Goal: Task Accomplishment & Management: Use online tool/utility

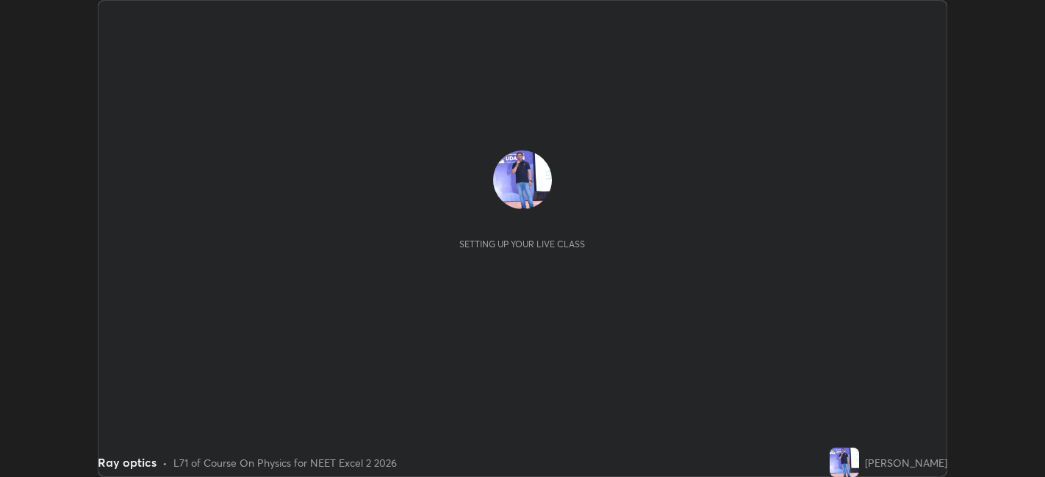
scroll to position [477, 1044]
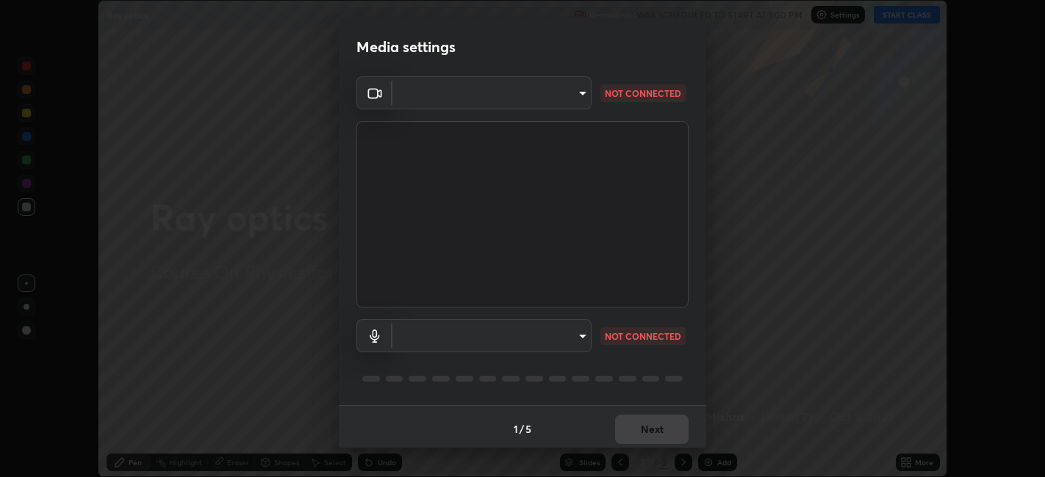
type input "e8d69c7dc0c2a56c5aabaa85415bde81fe71d5f71f3198f3fc497bb9ff74f4e0"
type input "default"
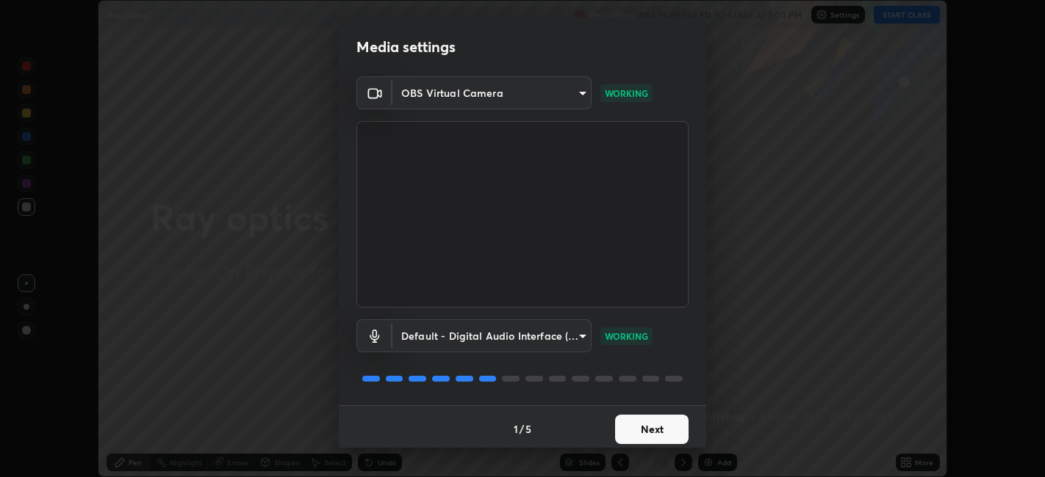
click at [649, 430] on button "Next" at bounding box center [651, 429] width 73 height 29
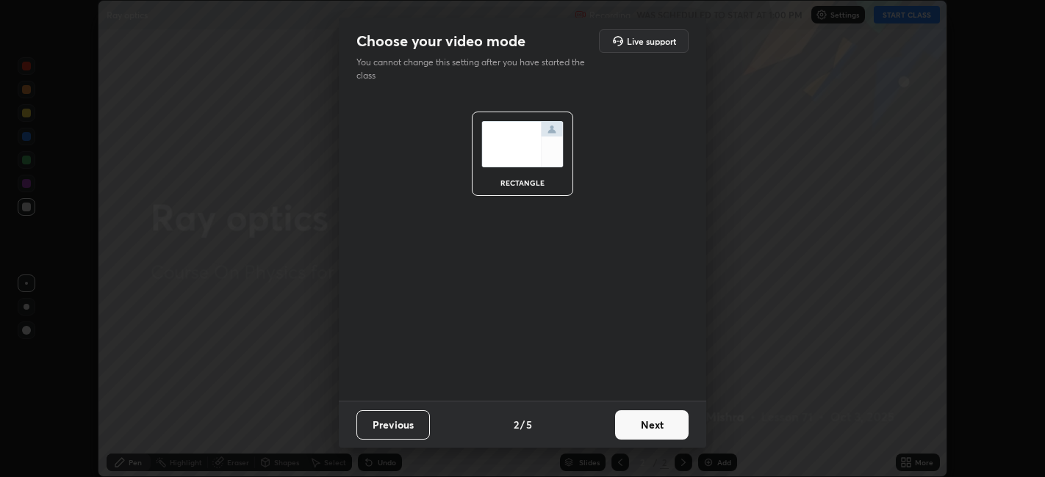
click at [657, 425] on button "Next" at bounding box center [651, 425] width 73 height 29
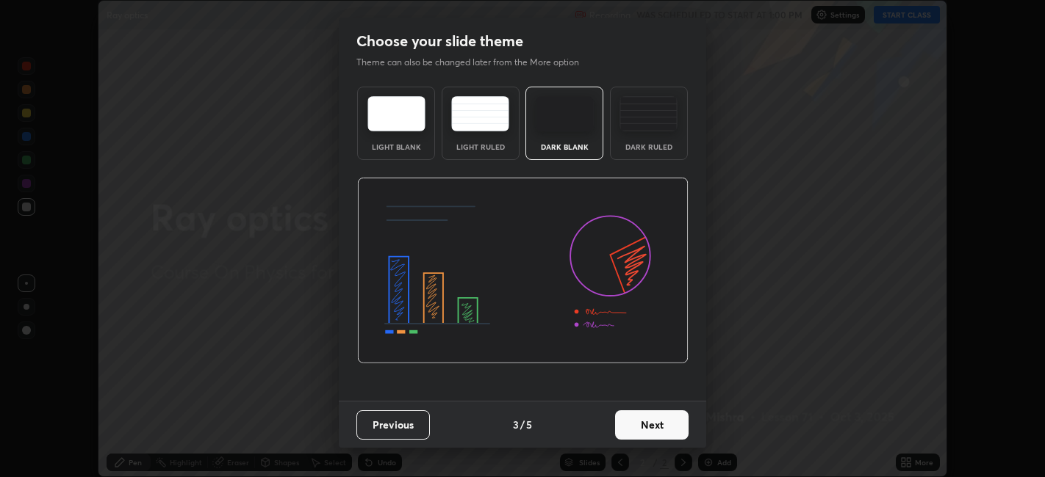
click at [651, 419] on button "Next" at bounding box center [651, 425] width 73 height 29
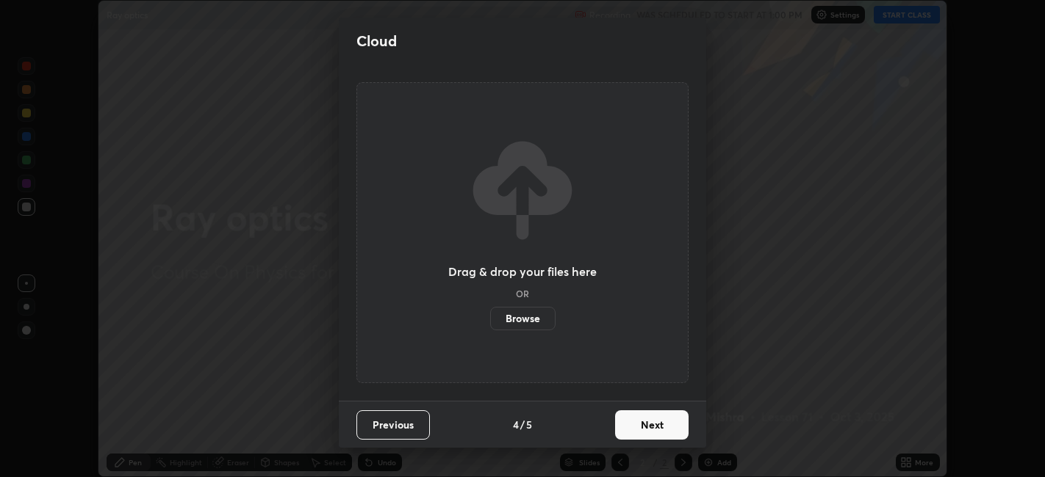
click at [651, 428] on button "Next" at bounding box center [651, 425] width 73 height 29
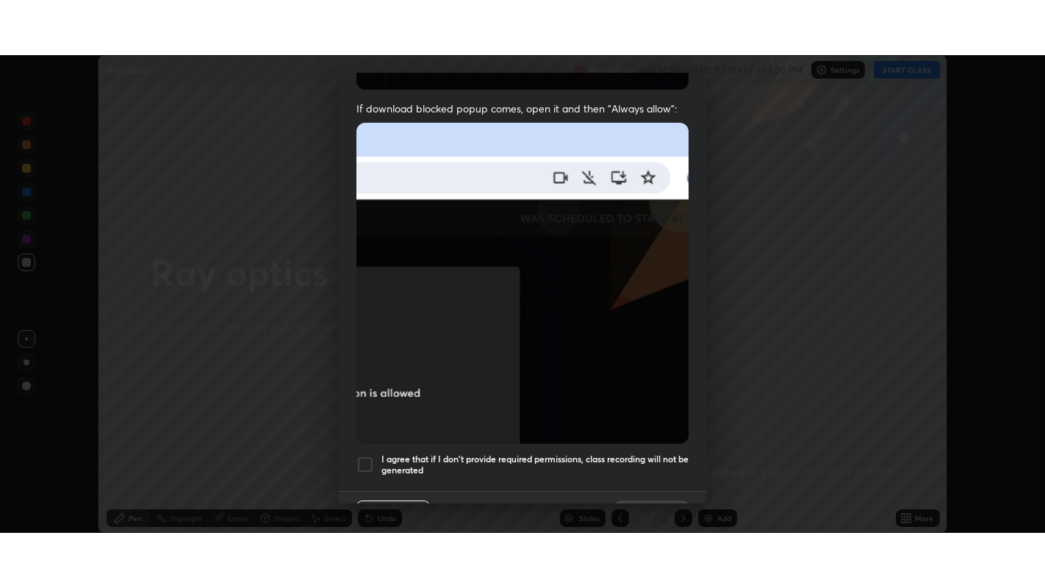
scroll to position [303, 0]
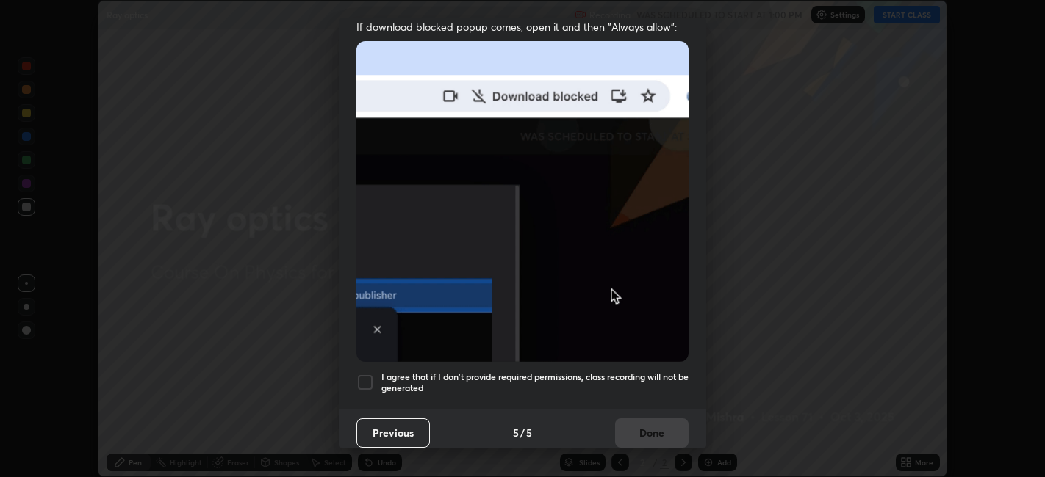
click at [365, 374] on div at bounding box center [365, 383] width 18 height 18
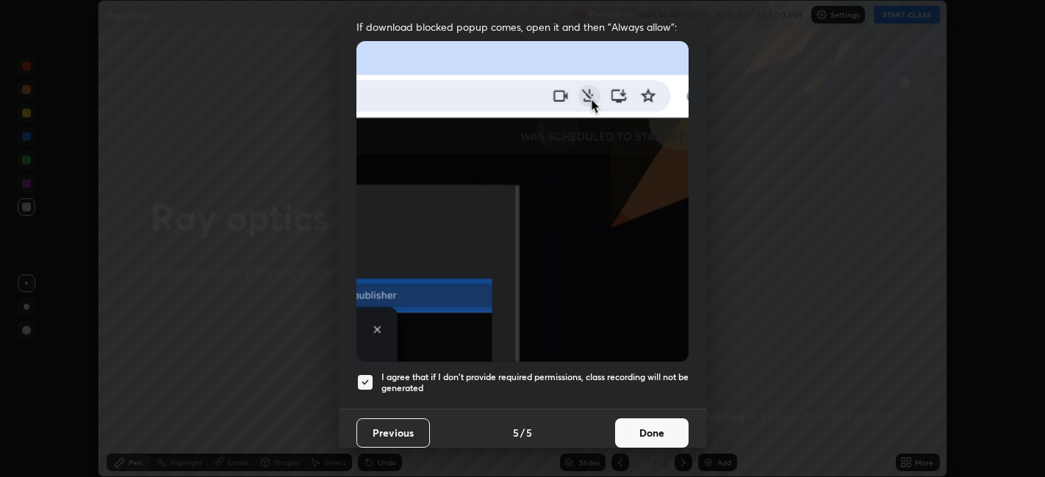
click at [646, 426] on button "Done" at bounding box center [651, 433] width 73 height 29
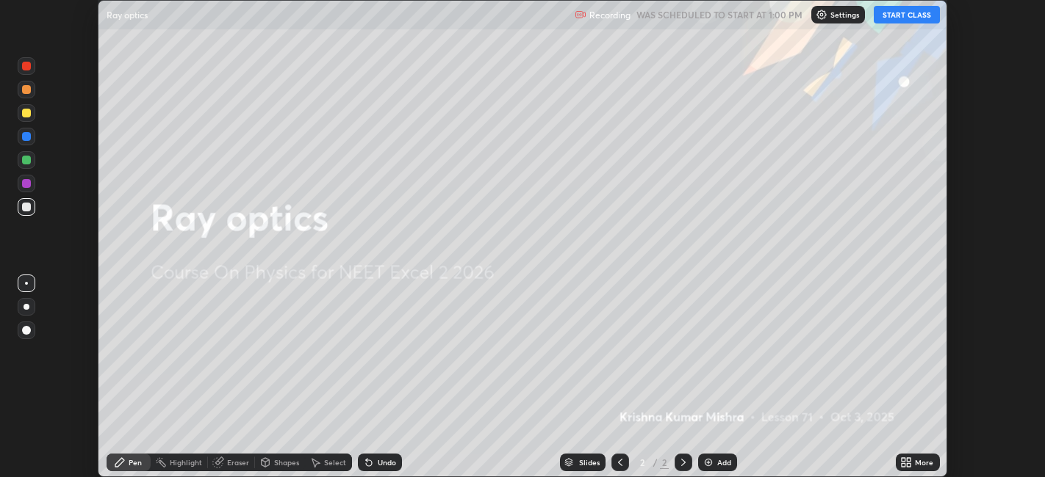
click at [906, 462] on icon at bounding box center [906, 463] width 12 height 12
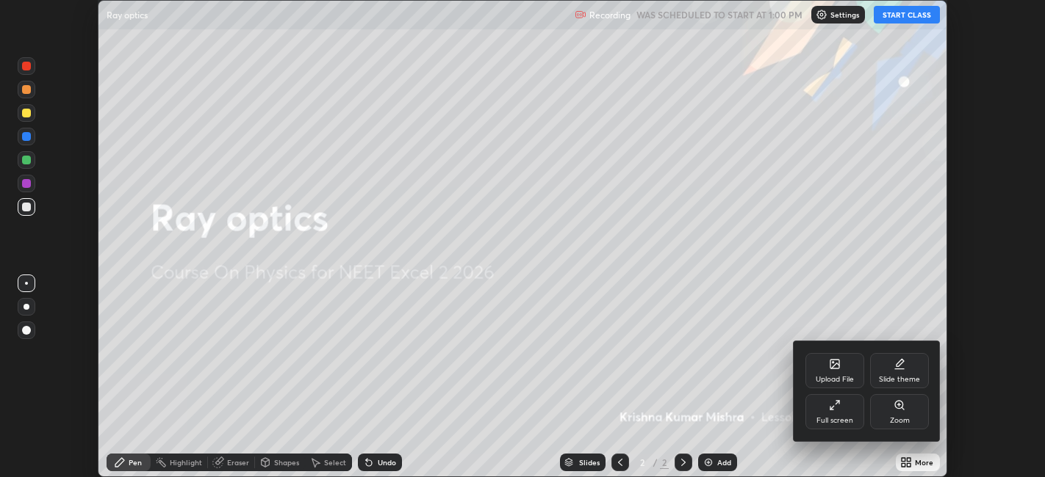
click at [909, 15] on div at bounding box center [522, 238] width 1045 height 477
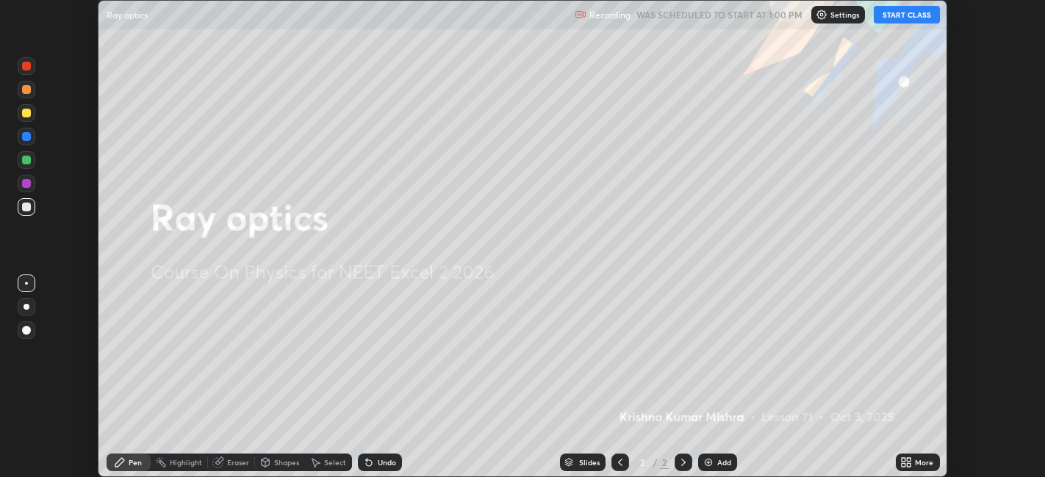
click at [914, 16] on button "START CLASS" at bounding box center [906, 15] width 66 height 18
click at [906, 463] on icon at bounding box center [906, 463] width 12 height 12
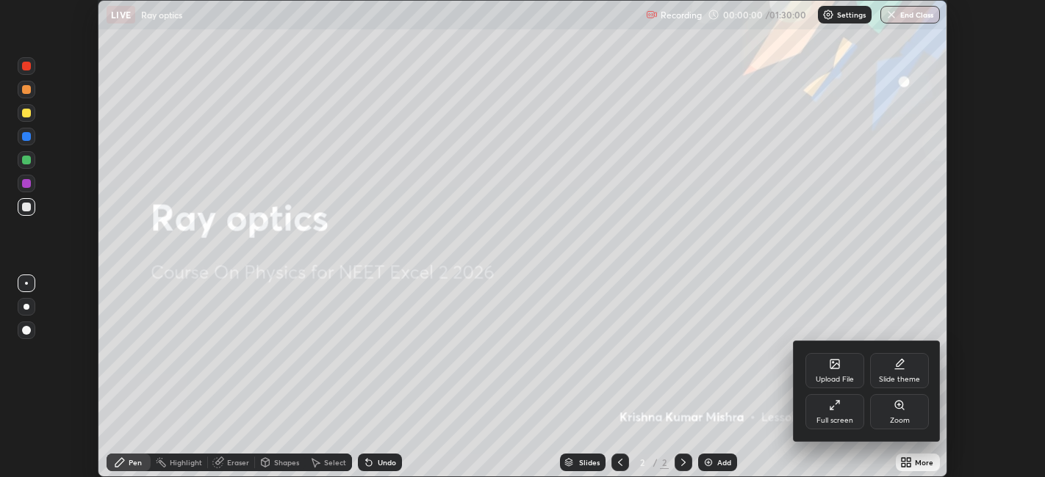
click at [842, 422] on div "Full screen" at bounding box center [834, 420] width 37 height 7
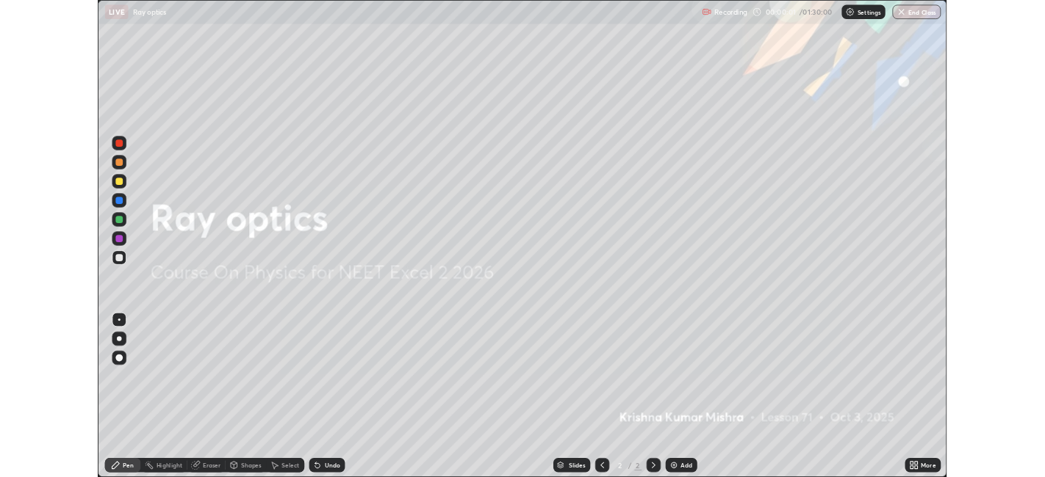
scroll to position [588, 1045]
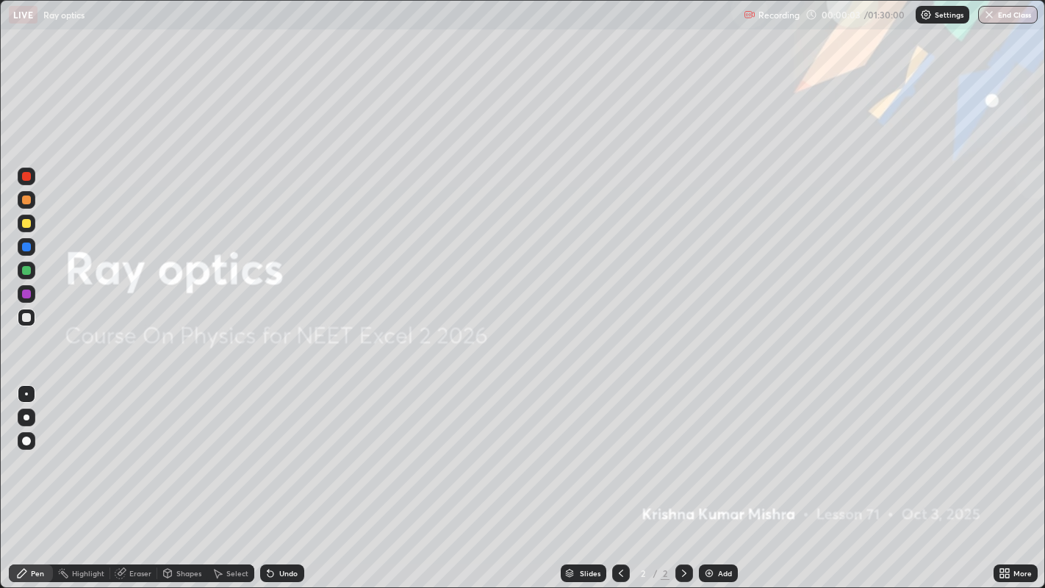
click at [724, 477] on div "Add" at bounding box center [725, 572] width 14 height 7
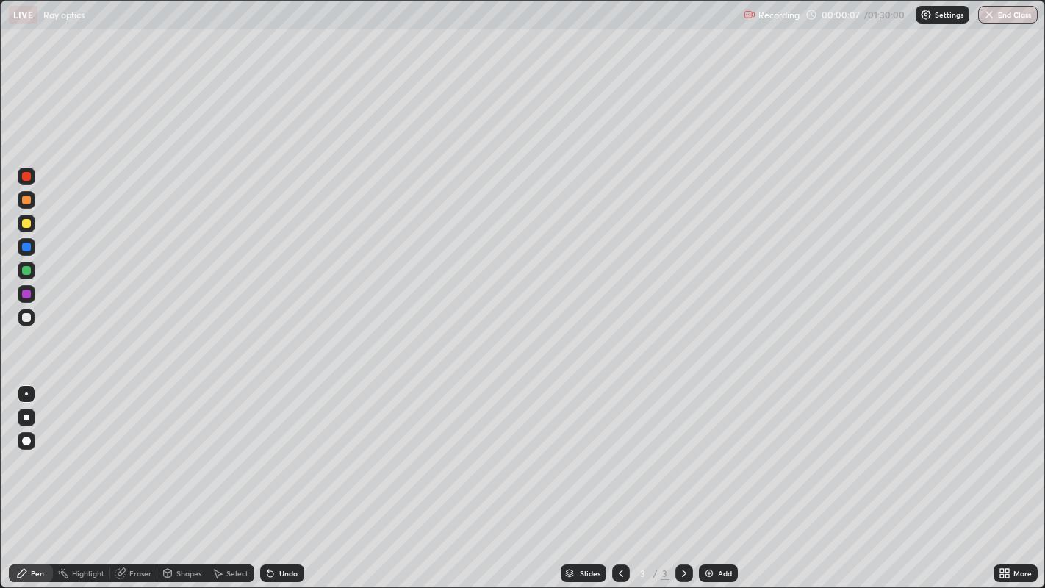
click at [26, 315] on div at bounding box center [26, 317] width 9 height 9
click at [32, 294] on div at bounding box center [27, 294] width 18 height 18
click at [709, 477] on img at bounding box center [709, 573] width 12 height 12
click at [186, 477] on div "Shapes" at bounding box center [188, 572] width 25 height 7
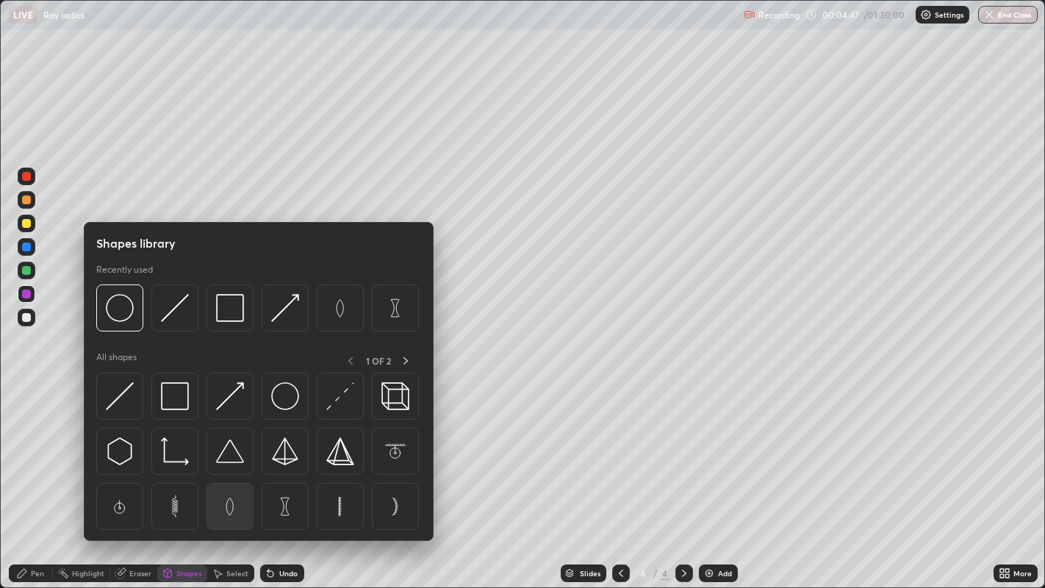
click at [229, 477] on img at bounding box center [230, 506] width 28 height 28
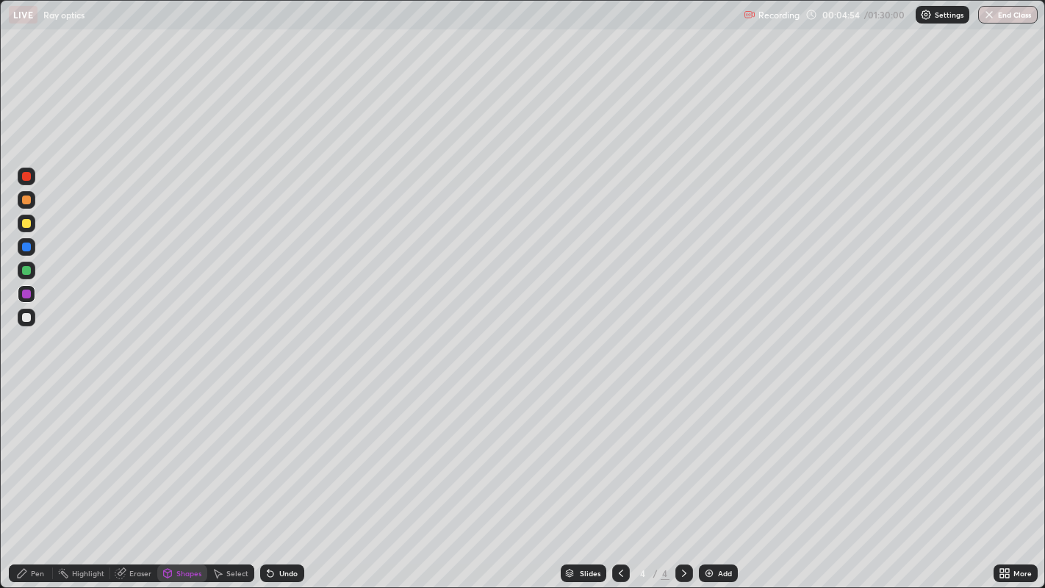
click at [188, 477] on div "Shapes" at bounding box center [188, 572] width 25 height 7
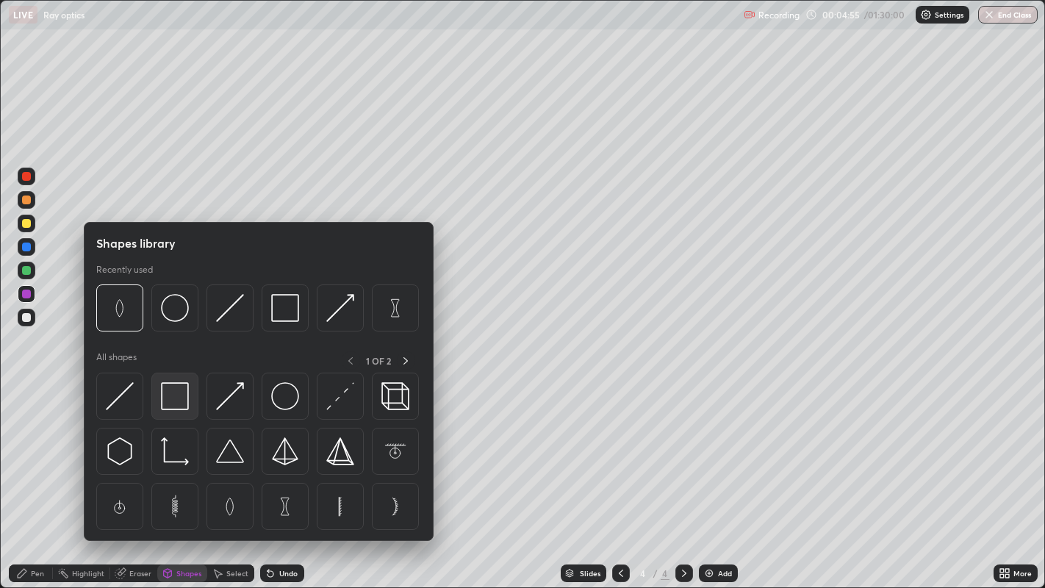
click at [175, 401] on img at bounding box center [175, 396] width 28 height 28
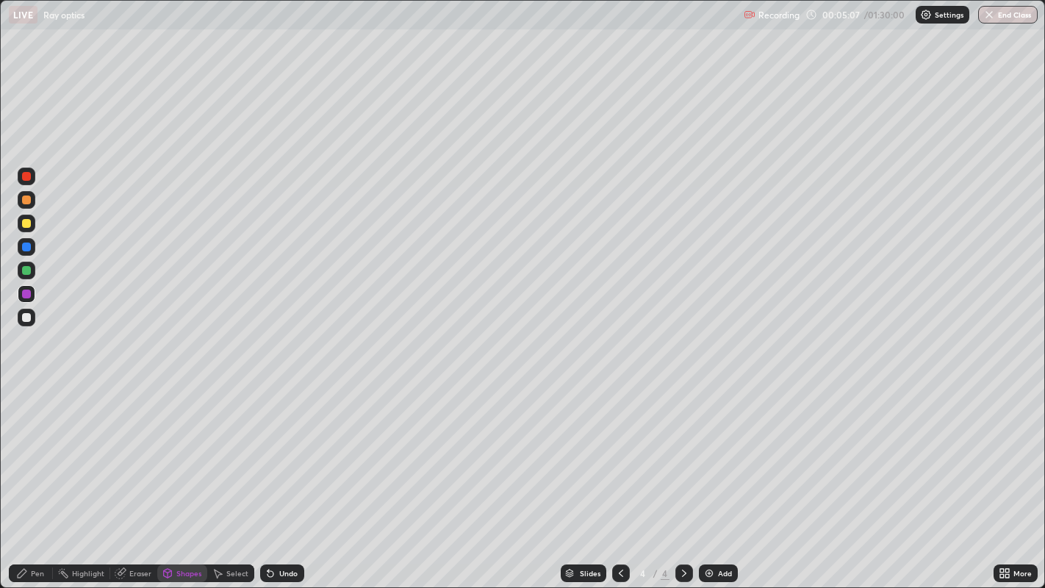
click at [39, 477] on div "Pen" at bounding box center [37, 572] width 13 height 7
click at [190, 477] on div "Shapes" at bounding box center [188, 572] width 25 height 7
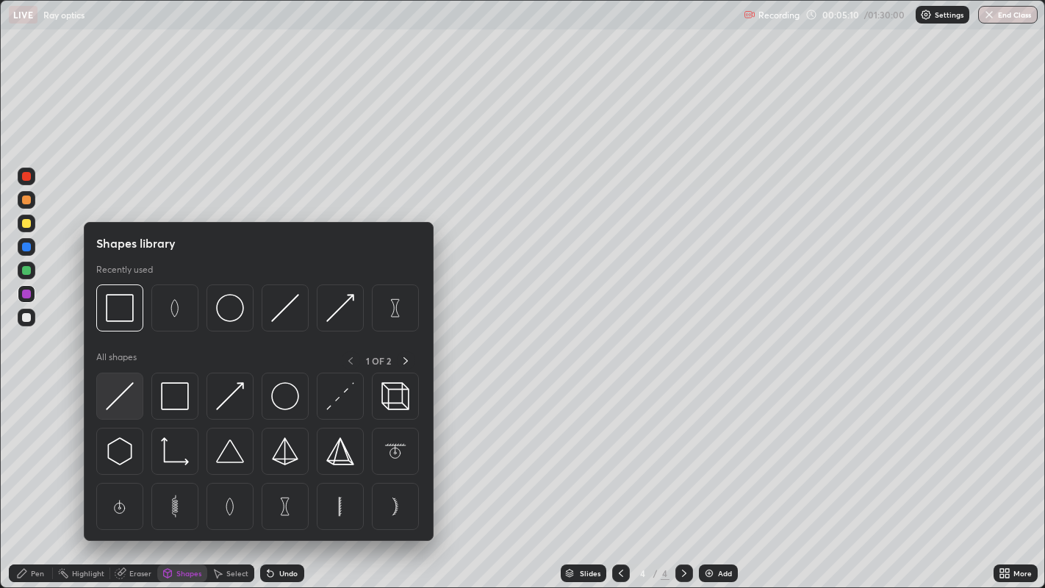
click at [126, 395] on img at bounding box center [120, 396] width 28 height 28
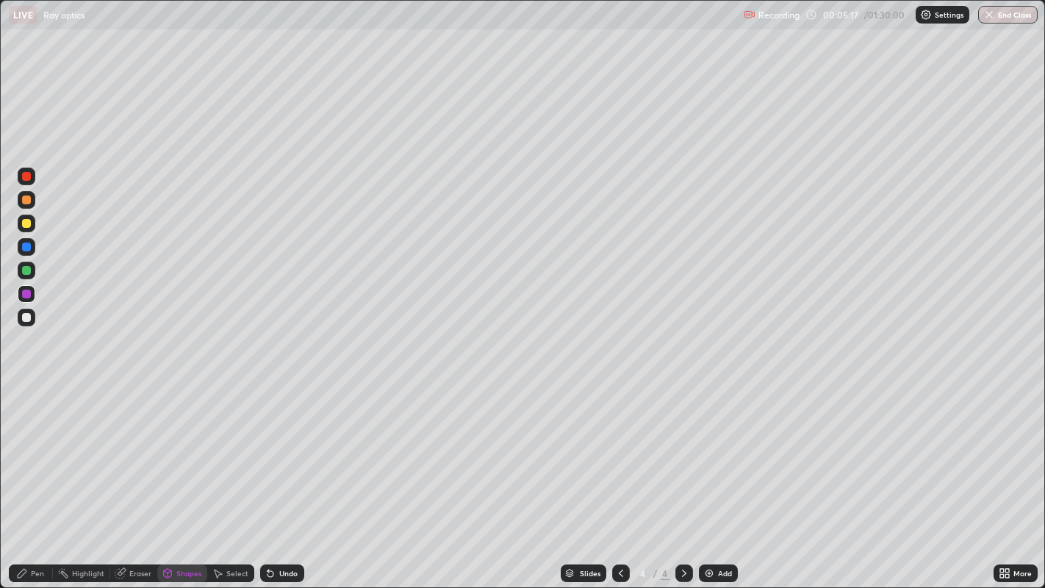
click at [41, 477] on div "Pen" at bounding box center [37, 572] width 13 height 7
click at [137, 477] on div "Eraser" at bounding box center [140, 572] width 22 height 7
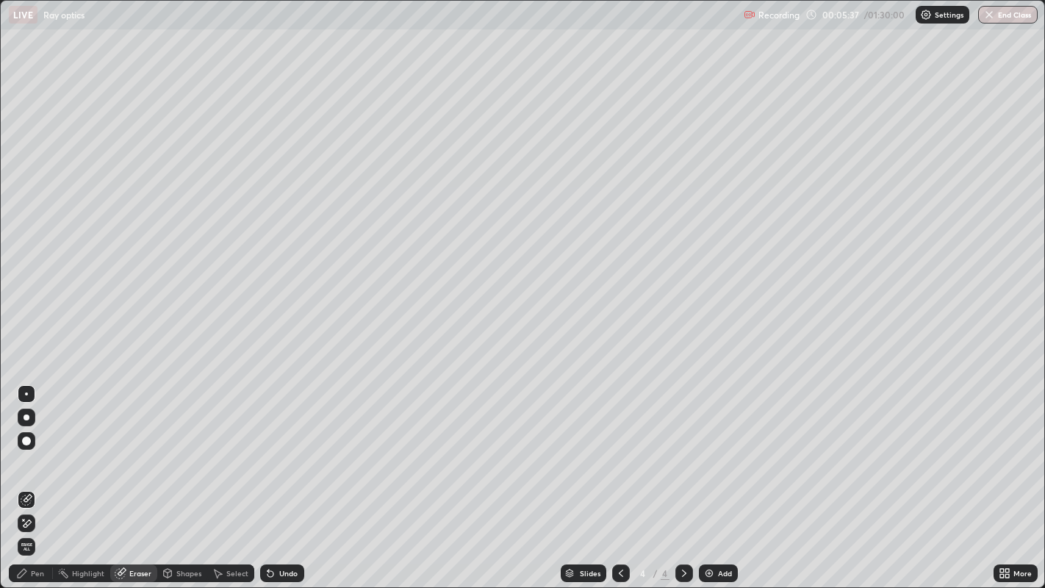
click at [37, 477] on div "Pen" at bounding box center [37, 572] width 13 height 7
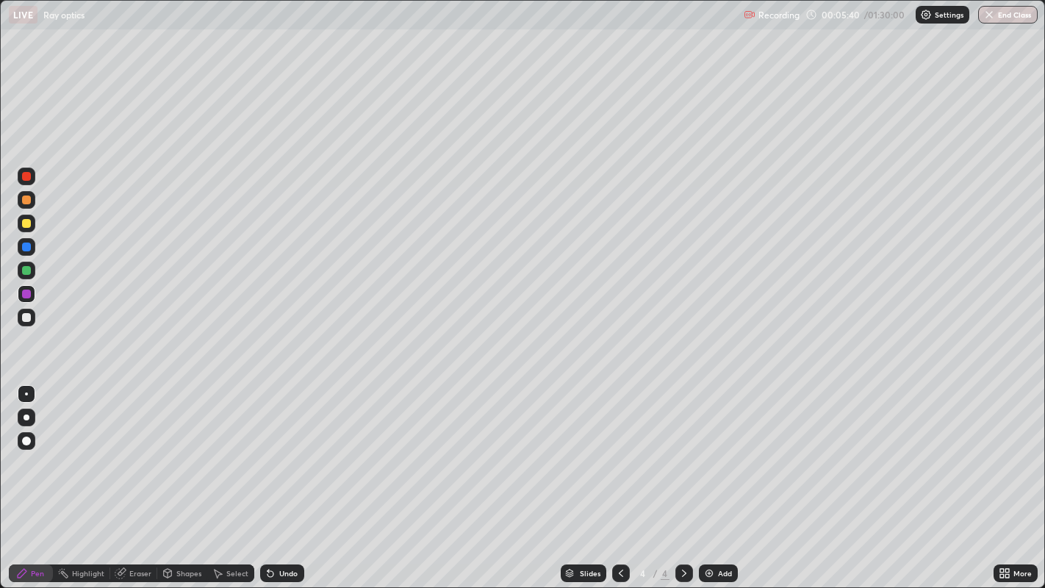
click at [27, 223] on div at bounding box center [26, 223] width 9 height 9
click at [138, 477] on div "Eraser" at bounding box center [140, 572] width 22 height 7
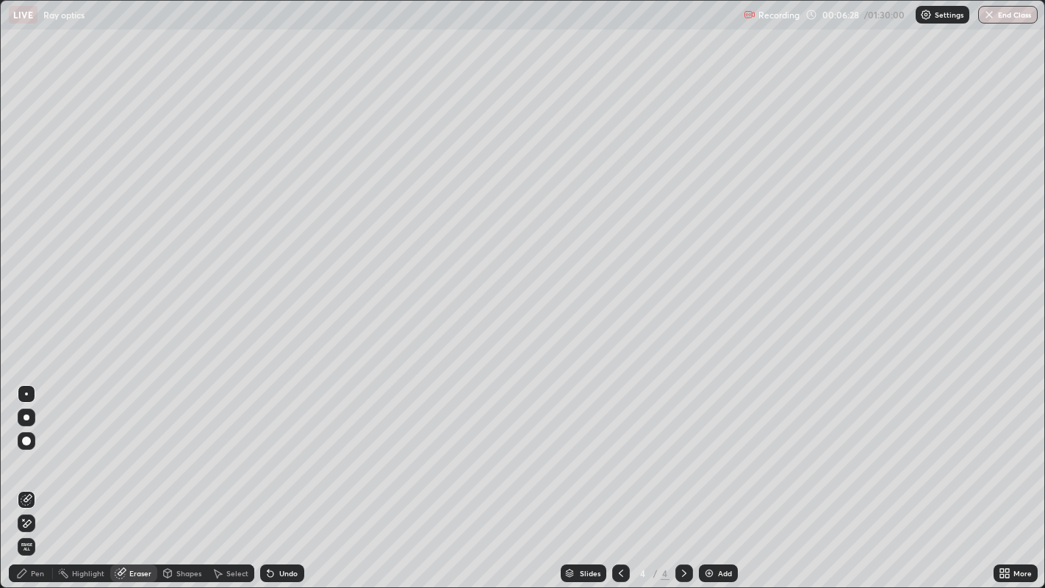
click at [40, 477] on div "Pen" at bounding box center [37, 572] width 13 height 7
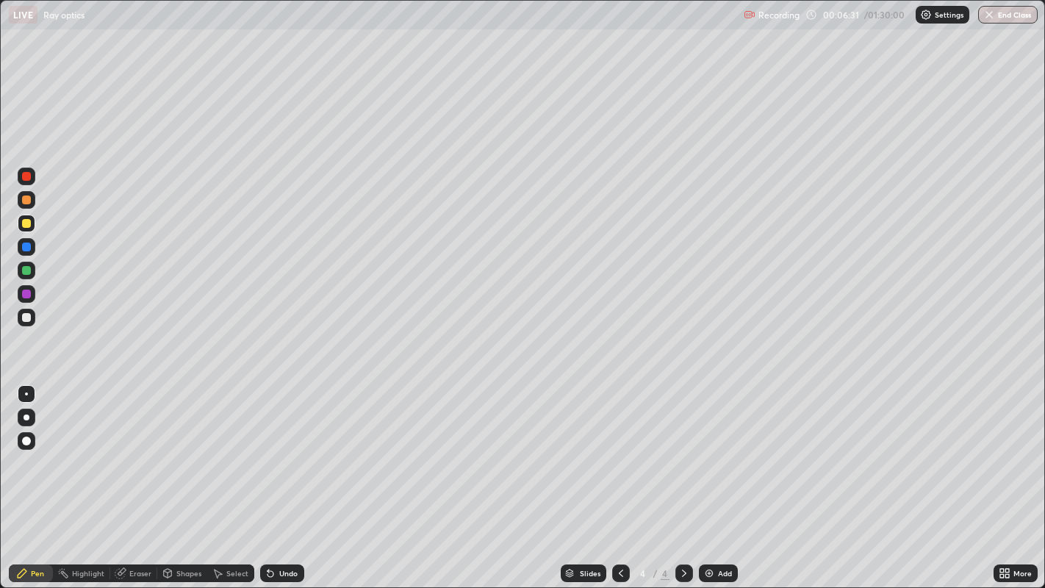
click at [190, 477] on div "Shapes" at bounding box center [188, 572] width 25 height 7
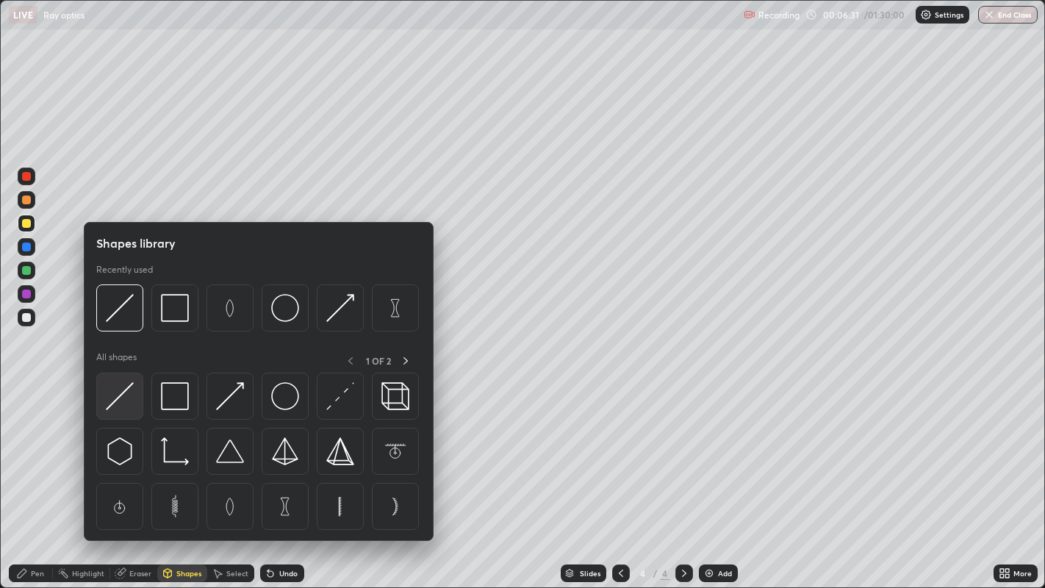
click at [126, 391] on img at bounding box center [120, 396] width 28 height 28
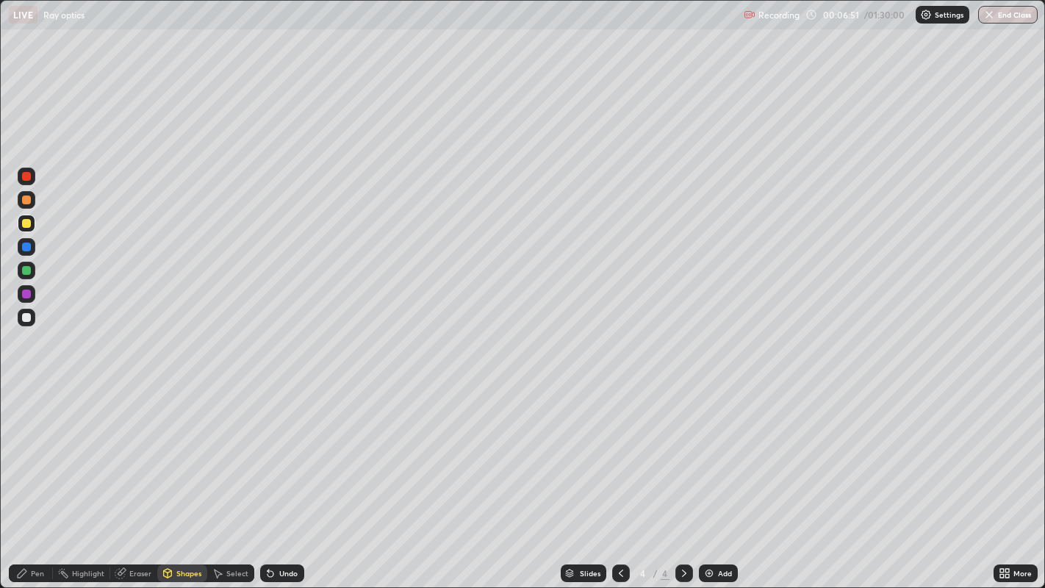
click at [290, 477] on div "Undo" at bounding box center [288, 572] width 18 height 7
click at [284, 477] on div "Undo" at bounding box center [288, 572] width 18 height 7
click at [35, 477] on div "Pen" at bounding box center [37, 572] width 13 height 7
click at [190, 477] on div "Shapes" at bounding box center [182, 573] width 50 height 18
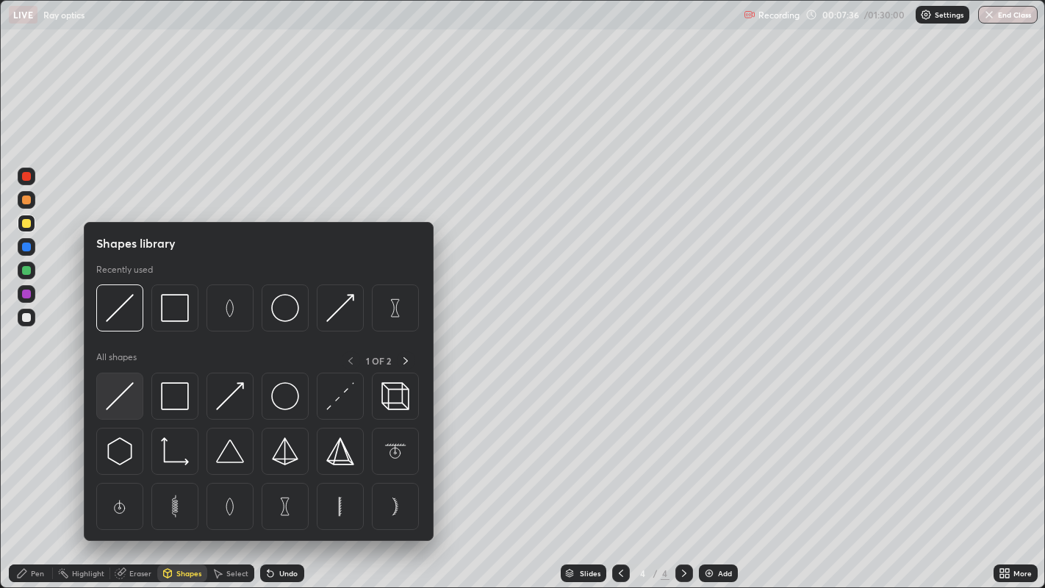
click at [122, 392] on img at bounding box center [120, 396] width 28 height 28
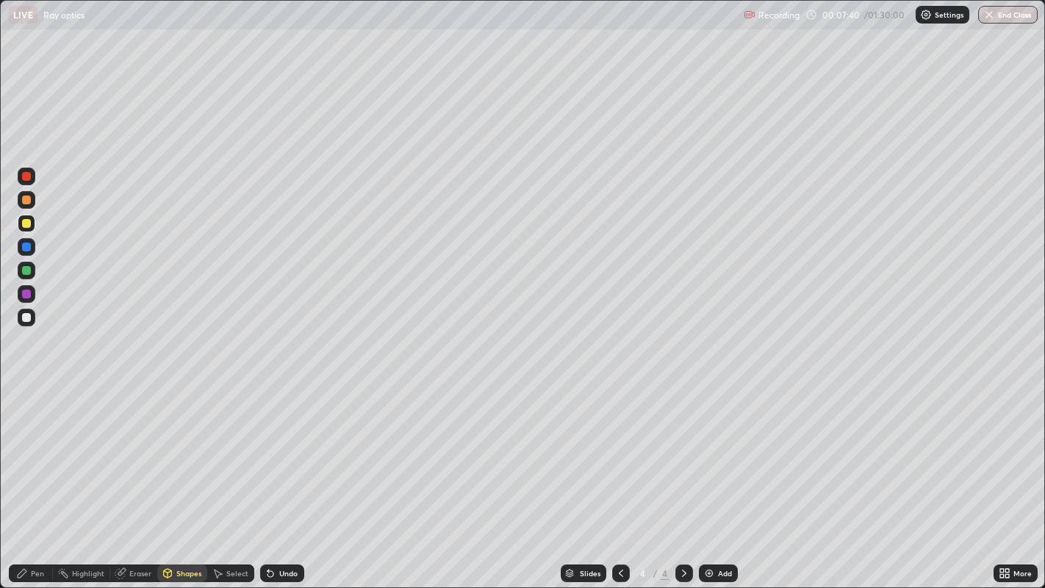
click at [29, 270] on div at bounding box center [26, 270] width 9 height 9
click at [37, 477] on div "Pen" at bounding box center [37, 572] width 13 height 7
click at [285, 477] on div "Undo" at bounding box center [282, 573] width 44 height 18
click at [27, 223] on div at bounding box center [26, 223] width 9 height 9
click at [28, 199] on div at bounding box center [26, 199] width 9 height 9
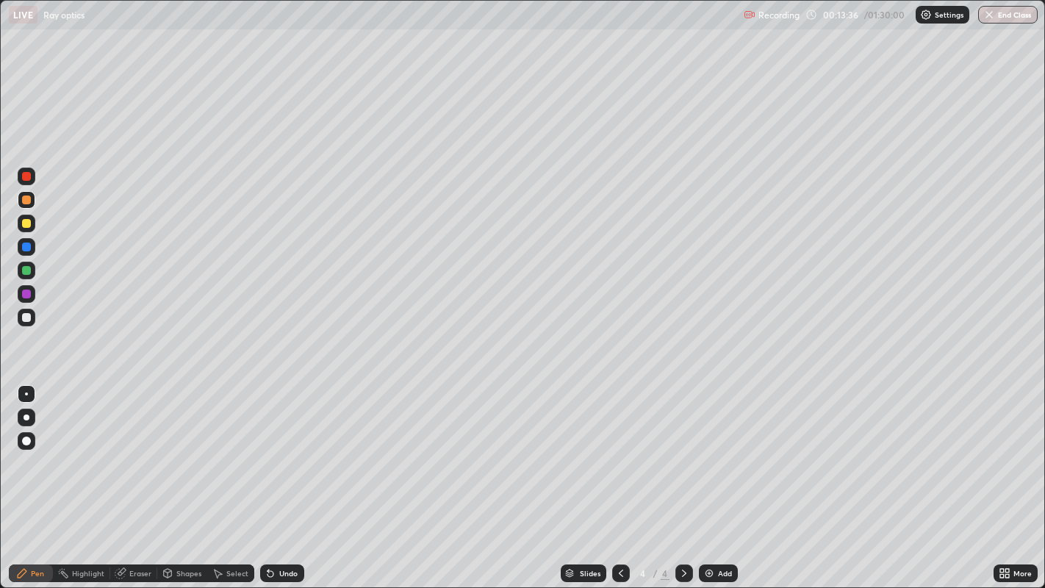
click at [26, 318] on div at bounding box center [26, 317] width 9 height 9
click at [231, 477] on div "Select" at bounding box center [237, 572] width 22 height 7
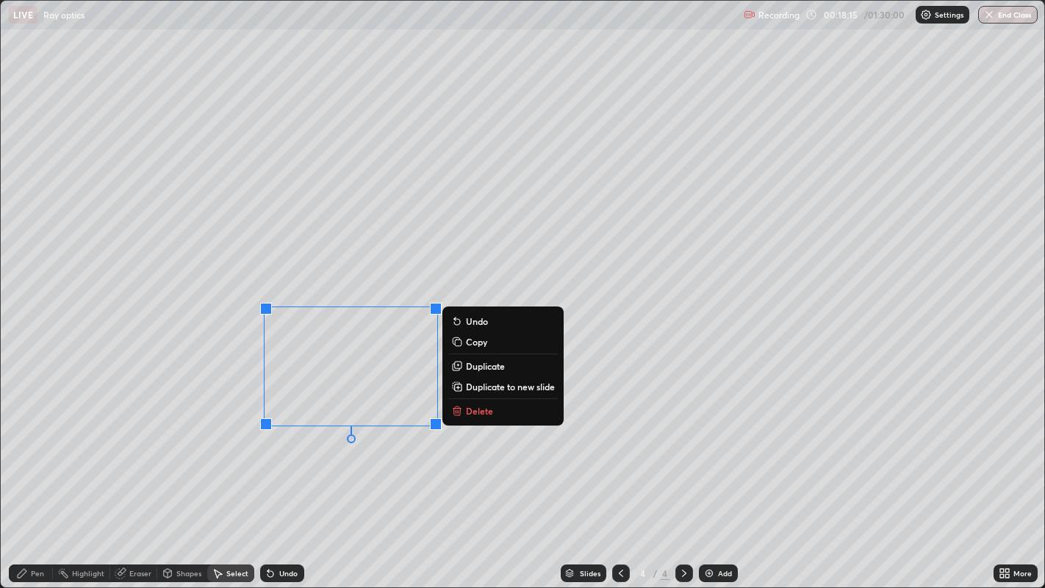
click at [398, 477] on div "0 ° Undo Copy Duplicate Duplicate to new slide Delete" at bounding box center [523, 294] width 1044 height 587
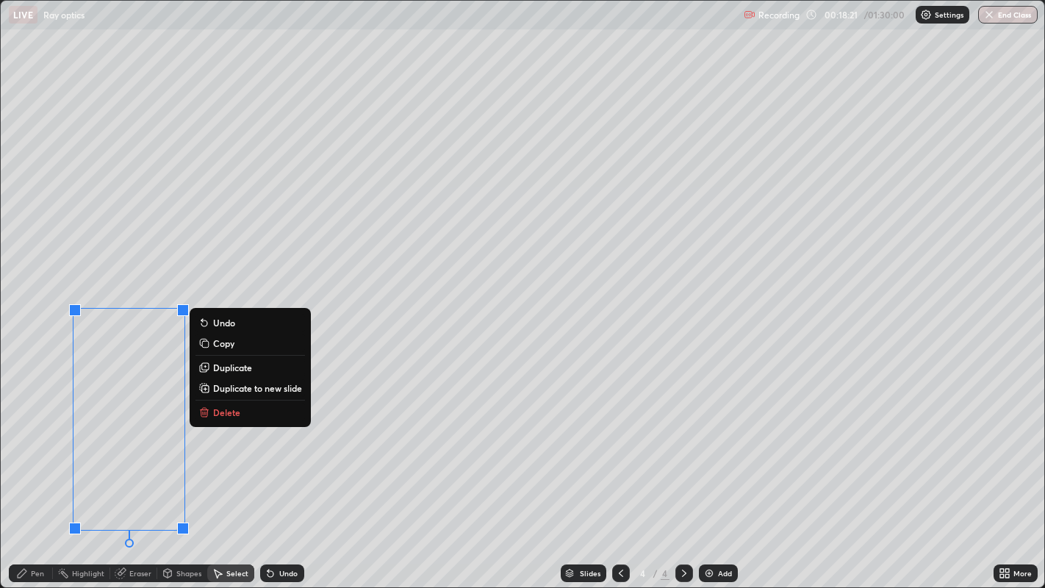
click at [37, 477] on div "Pen" at bounding box center [37, 572] width 13 height 7
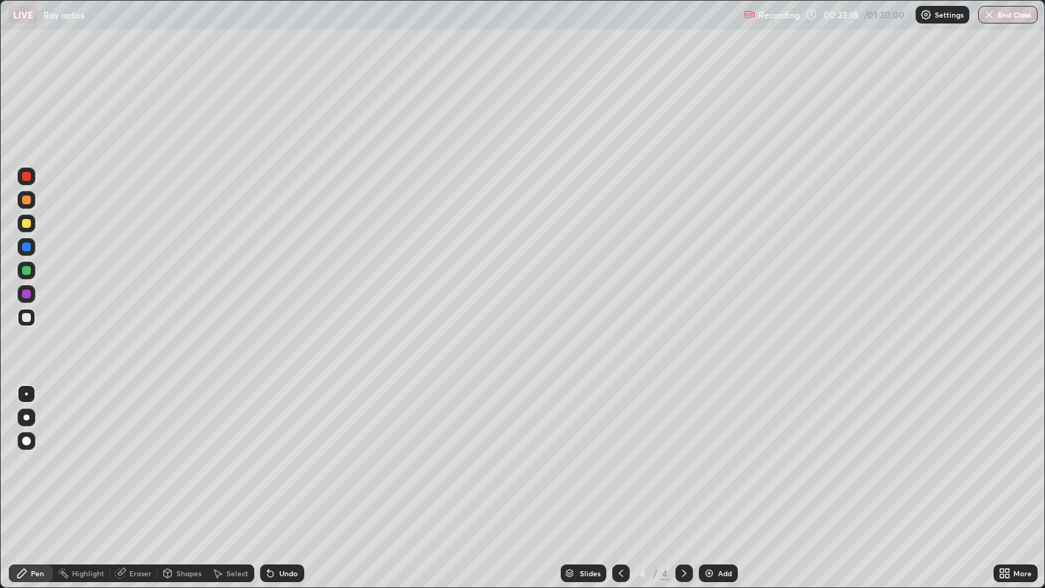
click at [722, 477] on div "Add" at bounding box center [718, 573] width 39 height 18
click at [26, 222] on div at bounding box center [26, 223] width 9 height 9
click at [286, 477] on div "Undo" at bounding box center [288, 572] width 18 height 7
click at [282, 477] on div "Undo" at bounding box center [288, 572] width 18 height 7
click at [286, 477] on div "Undo" at bounding box center [288, 572] width 18 height 7
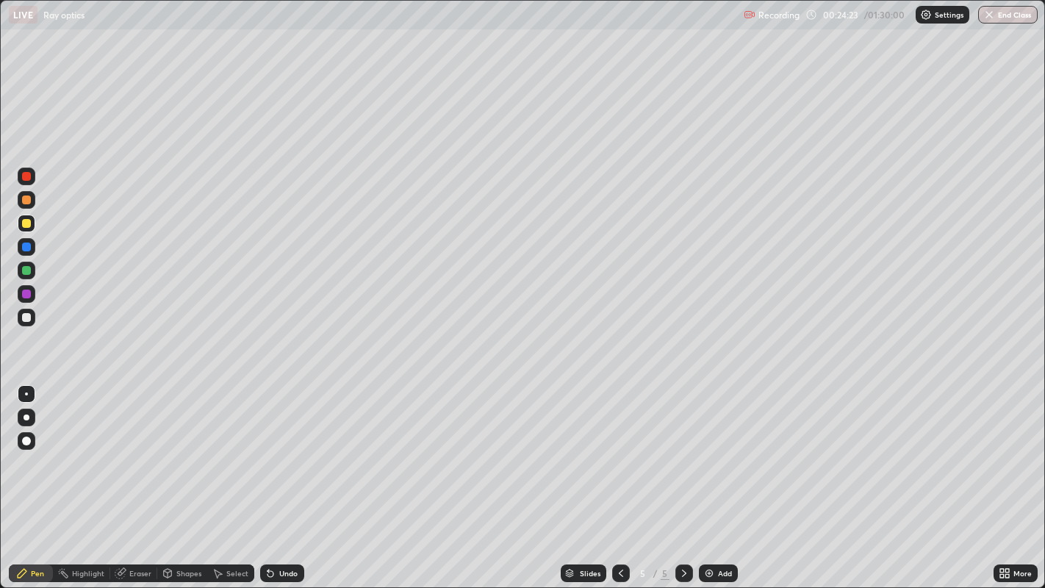
click at [290, 477] on div "Undo" at bounding box center [288, 572] width 18 height 7
click at [291, 477] on div "Undo" at bounding box center [288, 572] width 18 height 7
click at [289, 477] on div "Undo" at bounding box center [288, 572] width 18 height 7
click at [291, 477] on div "Undo" at bounding box center [288, 572] width 18 height 7
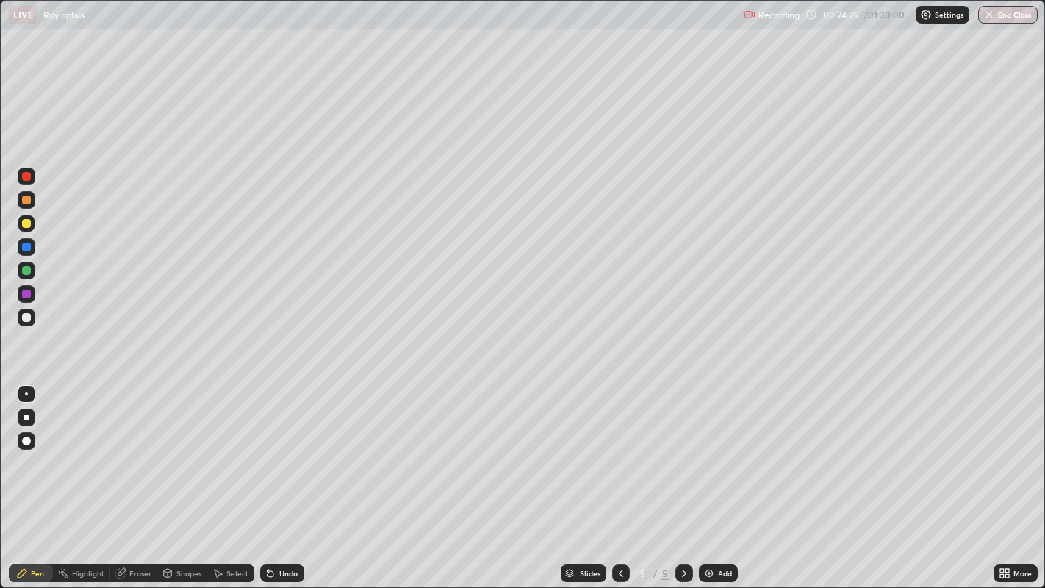
click at [292, 477] on div "Undo" at bounding box center [288, 572] width 18 height 7
click at [279, 477] on div "Undo" at bounding box center [288, 572] width 18 height 7
click at [619, 477] on icon at bounding box center [621, 573] width 12 height 12
click at [683, 477] on icon at bounding box center [684, 573] width 12 height 12
click at [720, 477] on div "Add" at bounding box center [725, 572] width 14 height 7
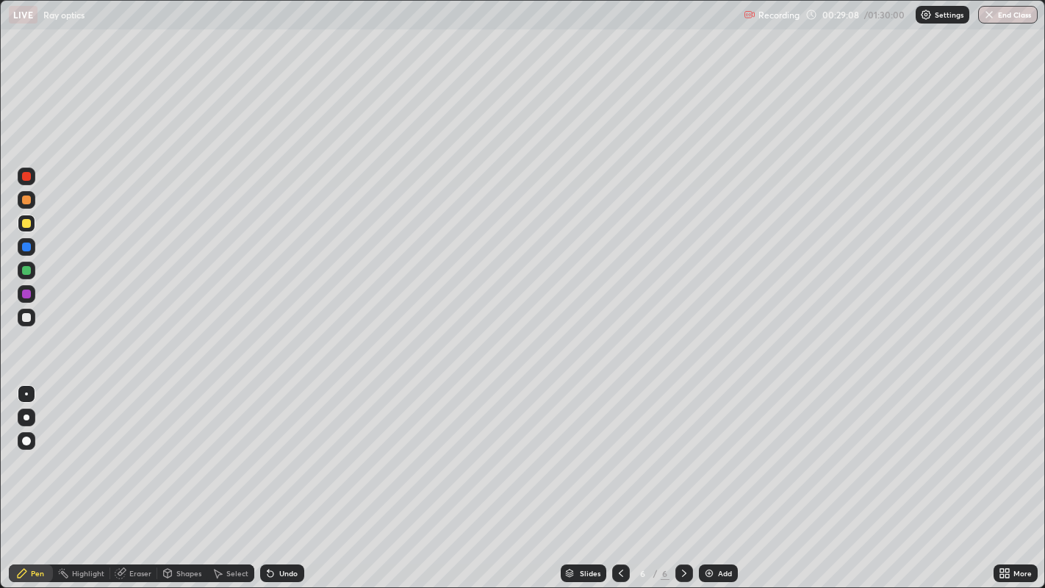
click at [284, 477] on div "Undo" at bounding box center [288, 572] width 18 height 7
click at [283, 477] on div "Undo" at bounding box center [282, 573] width 44 height 18
click at [27, 198] on div at bounding box center [26, 199] width 9 height 9
click at [137, 477] on div "Eraser" at bounding box center [140, 572] width 22 height 7
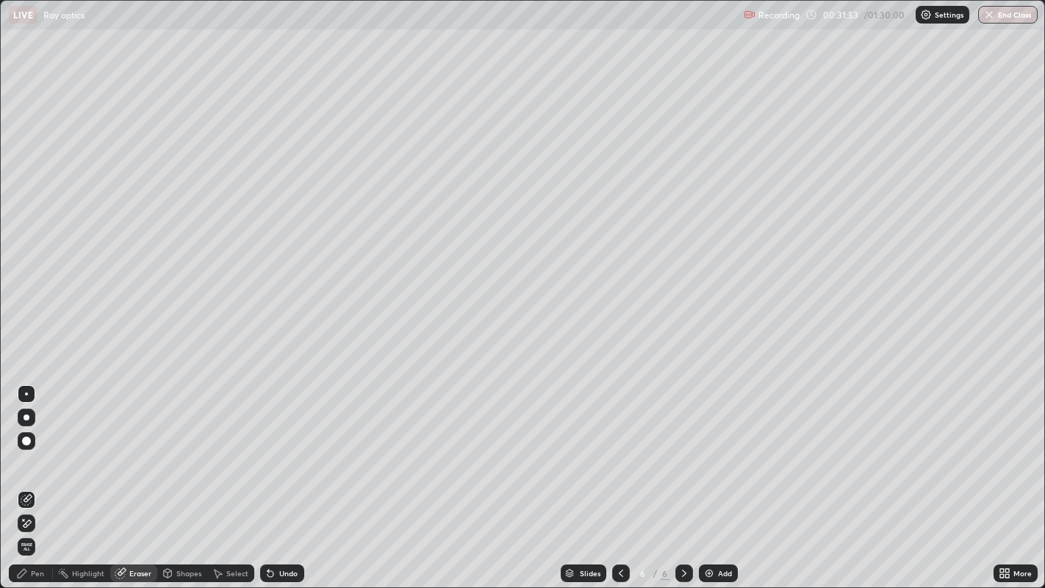
click at [34, 477] on div "Pen" at bounding box center [37, 572] width 13 height 7
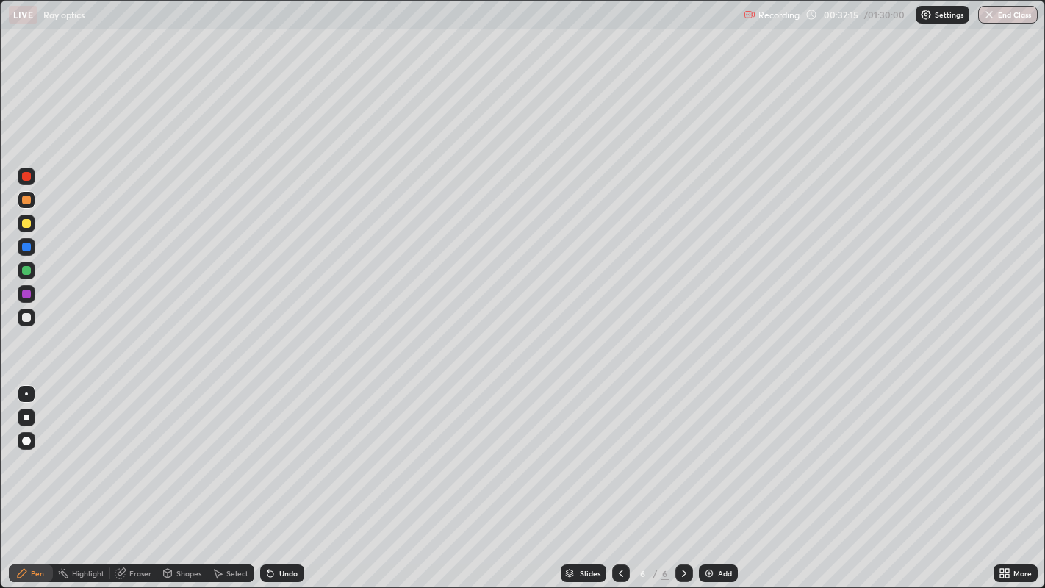
click at [289, 477] on div "Undo" at bounding box center [288, 572] width 18 height 7
click at [26, 176] on div at bounding box center [26, 176] width 9 height 9
click at [28, 295] on div at bounding box center [26, 293] width 9 height 9
click at [279, 477] on div "Undo" at bounding box center [288, 572] width 18 height 7
click at [281, 477] on div "Undo" at bounding box center [288, 572] width 18 height 7
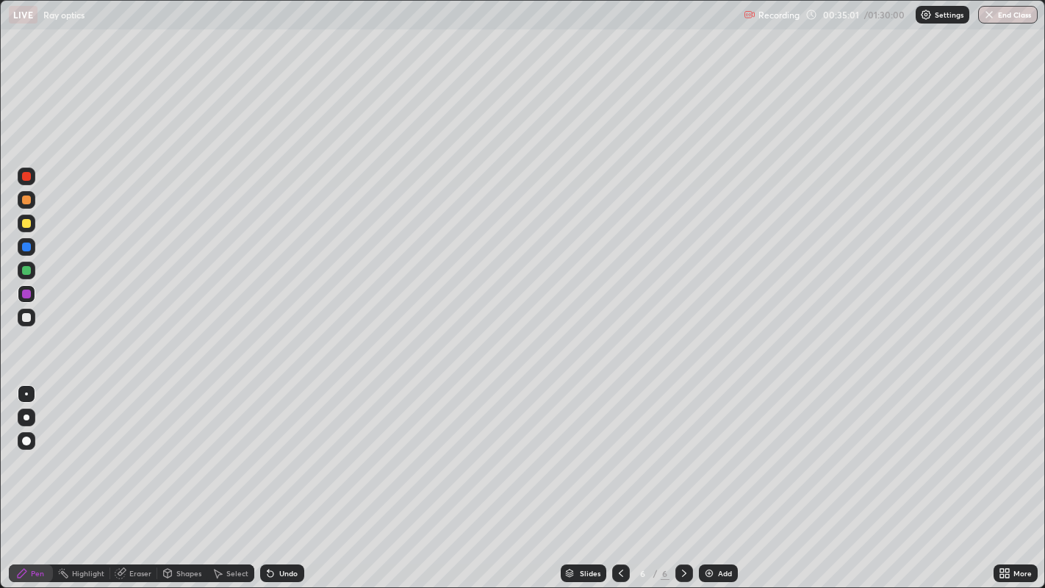
click at [282, 477] on div "Undo" at bounding box center [288, 572] width 18 height 7
click at [284, 477] on div "Undo" at bounding box center [288, 572] width 18 height 7
click at [283, 477] on div "Undo" at bounding box center [282, 573] width 44 height 18
click at [21, 220] on div at bounding box center [27, 223] width 18 height 18
click at [280, 477] on div "Undo" at bounding box center [288, 572] width 18 height 7
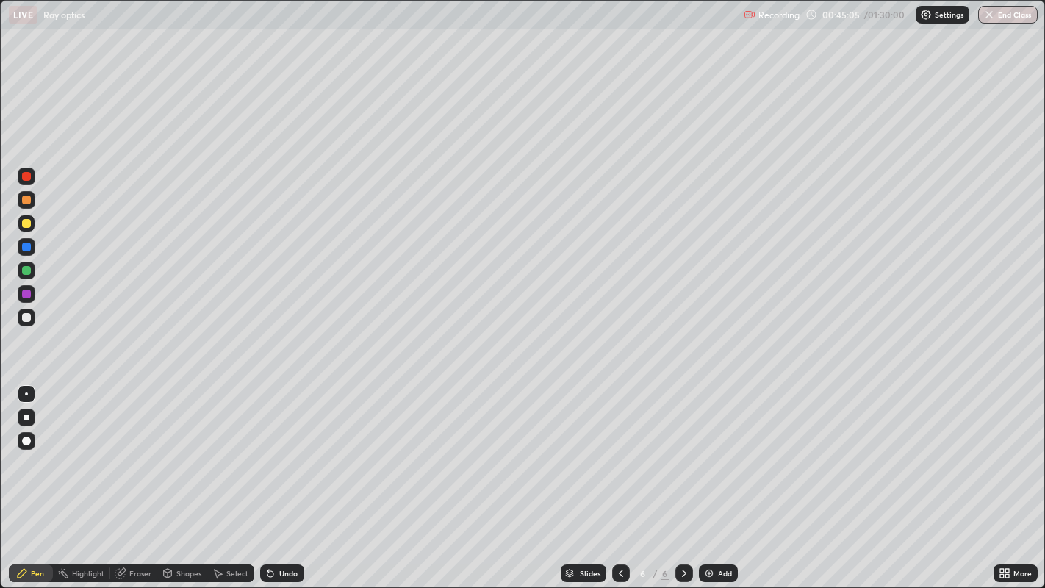
click at [713, 477] on img at bounding box center [709, 573] width 12 height 12
click at [35, 221] on div at bounding box center [27, 223] width 18 height 18
click at [284, 477] on div "Undo" at bounding box center [288, 572] width 18 height 7
click at [285, 477] on div "Undo" at bounding box center [288, 572] width 18 height 7
click at [288, 477] on div "Undo" at bounding box center [288, 572] width 18 height 7
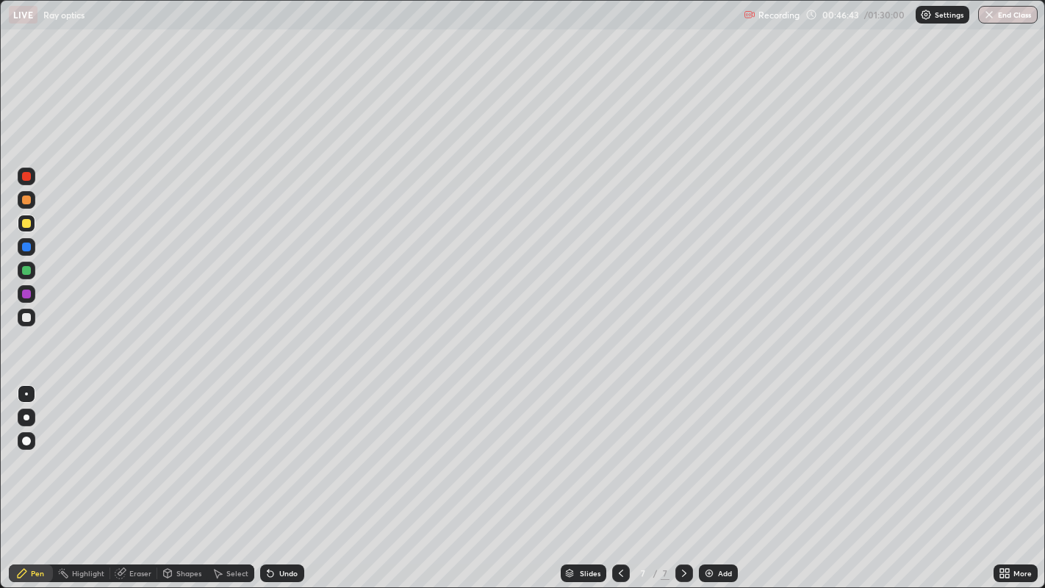
click at [294, 477] on div "Undo" at bounding box center [288, 572] width 18 height 7
click at [718, 477] on div "Add" at bounding box center [725, 572] width 14 height 7
click at [284, 477] on div "Undo" at bounding box center [288, 572] width 18 height 7
click at [288, 477] on div "Undo" at bounding box center [288, 572] width 18 height 7
click at [230, 477] on div "Select" at bounding box center [237, 572] width 22 height 7
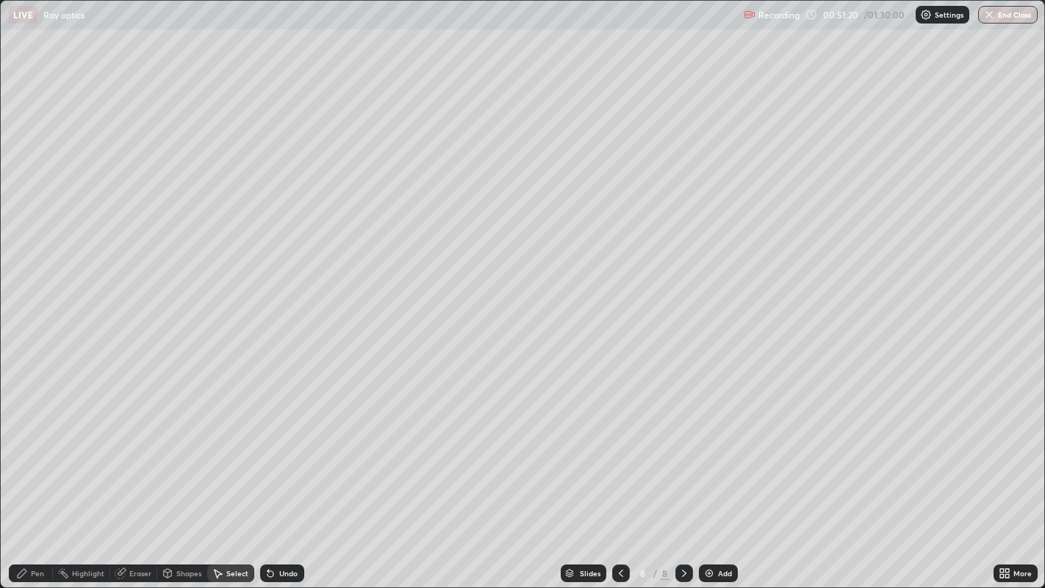
click at [182, 477] on div "Shapes" at bounding box center [188, 572] width 25 height 7
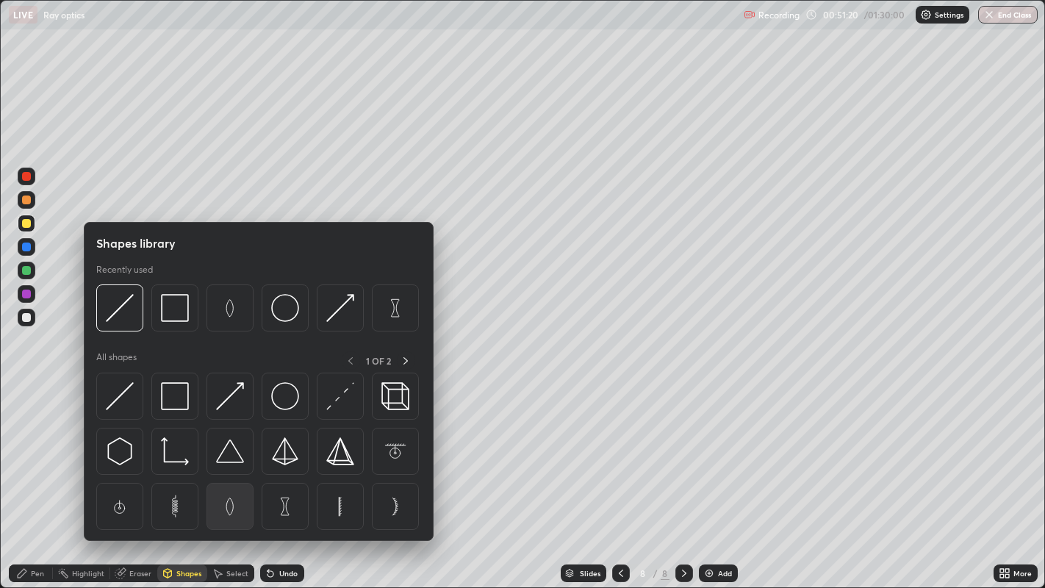
click at [231, 477] on img at bounding box center [230, 506] width 28 height 28
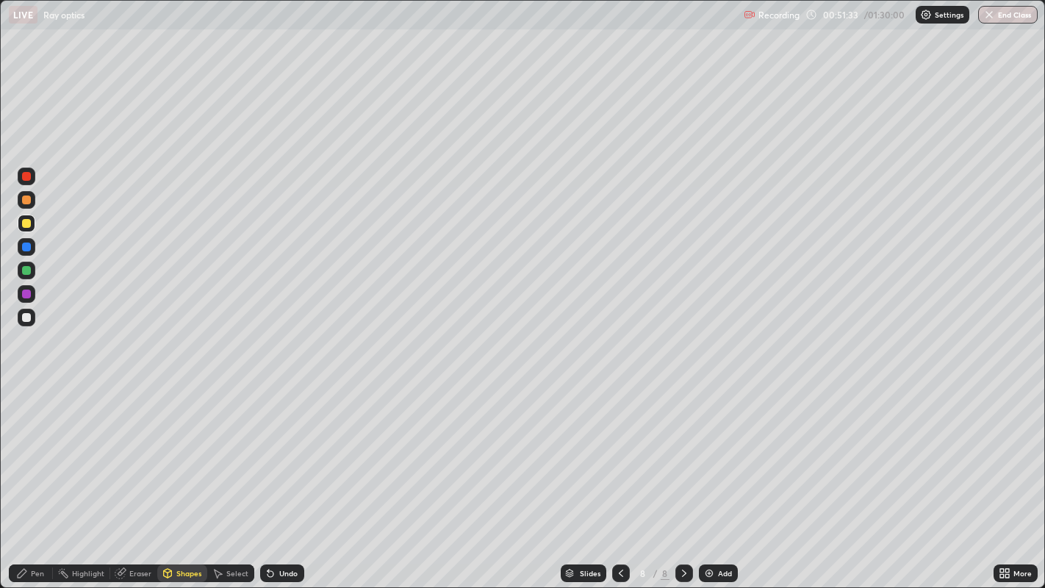
click at [138, 477] on div "Eraser" at bounding box center [140, 572] width 22 height 7
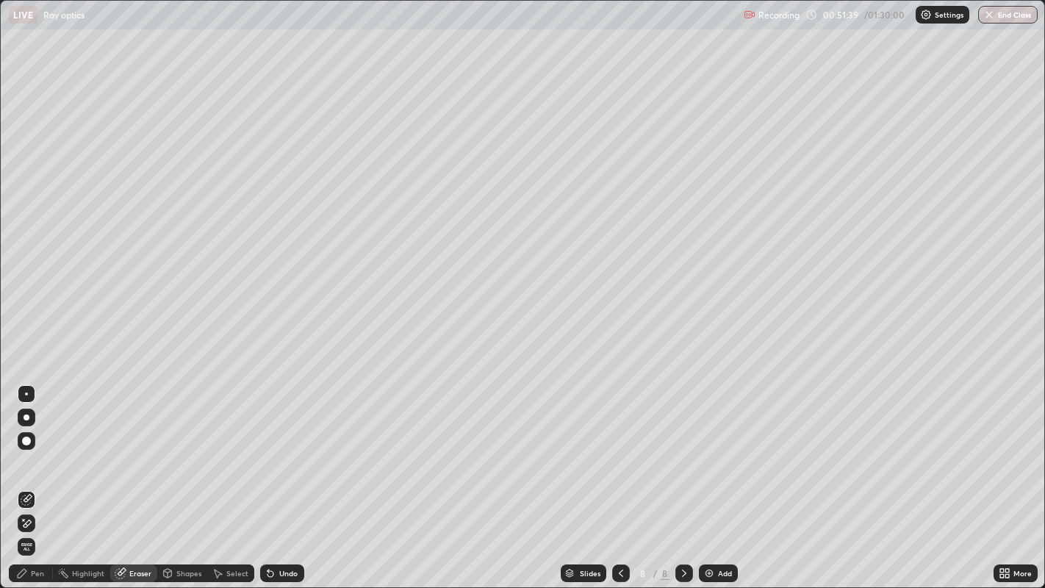
click at [38, 477] on div "Pen" at bounding box center [37, 572] width 13 height 7
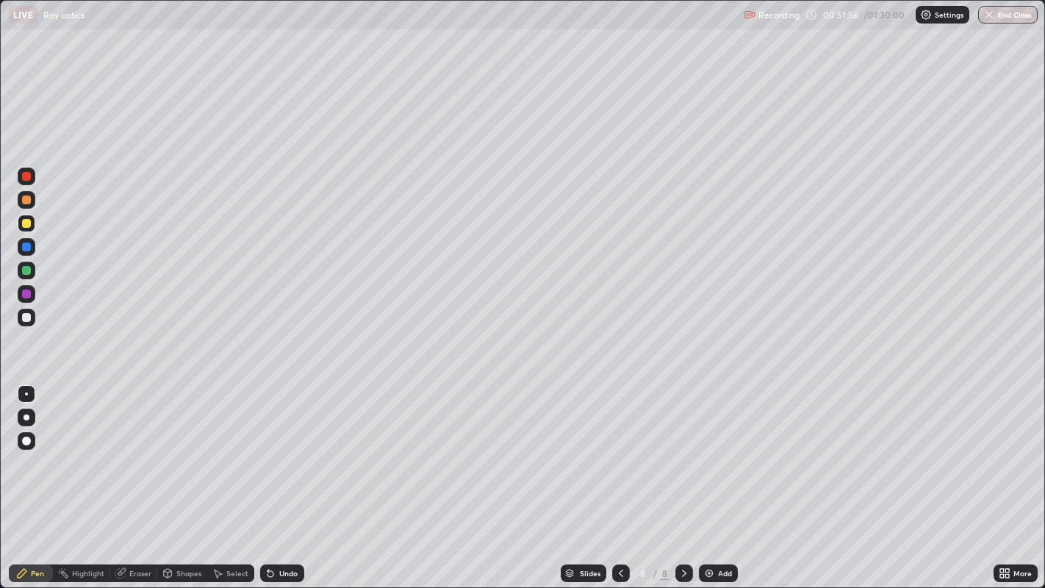
click at [137, 477] on div "Eraser" at bounding box center [140, 572] width 22 height 7
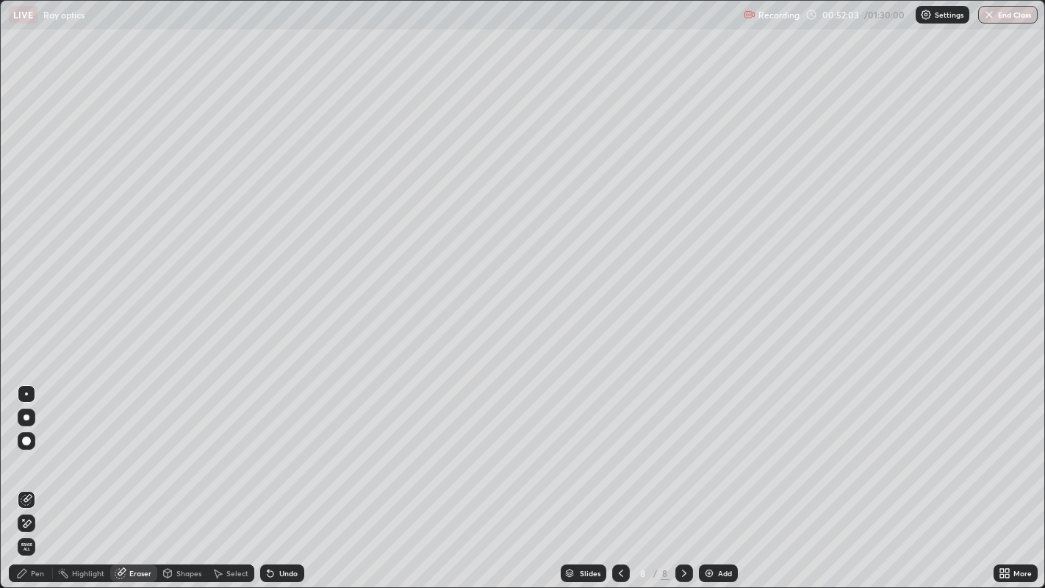
click at [37, 477] on div "Pen" at bounding box center [37, 572] width 13 height 7
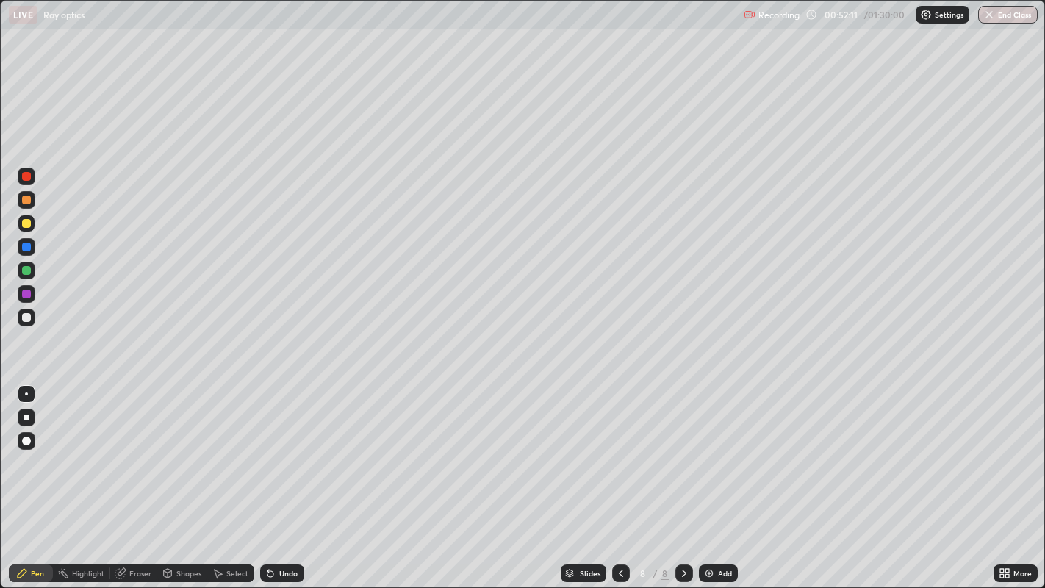
click at [282, 477] on div "Undo" at bounding box center [288, 572] width 18 height 7
click at [277, 477] on div "Undo" at bounding box center [282, 573] width 44 height 18
click at [269, 477] on icon at bounding box center [270, 574] width 6 height 6
click at [283, 477] on div "Undo" at bounding box center [288, 572] width 18 height 7
click at [282, 477] on div "Undo" at bounding box center [288, 572] width 18 height 7
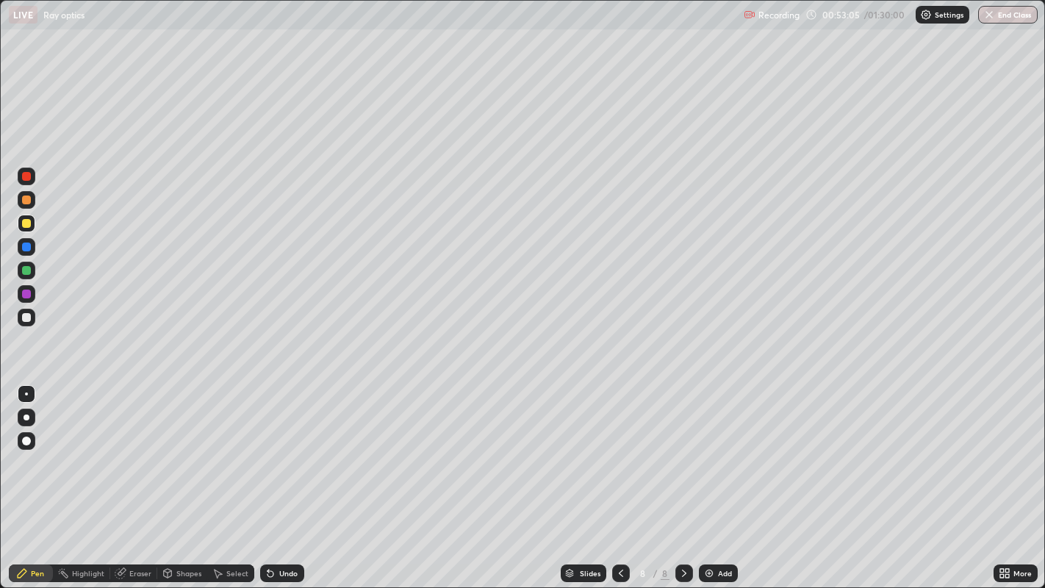
click at [138, 477] on div "Eraser" at bounding box center [140, 572] width 22 height 7
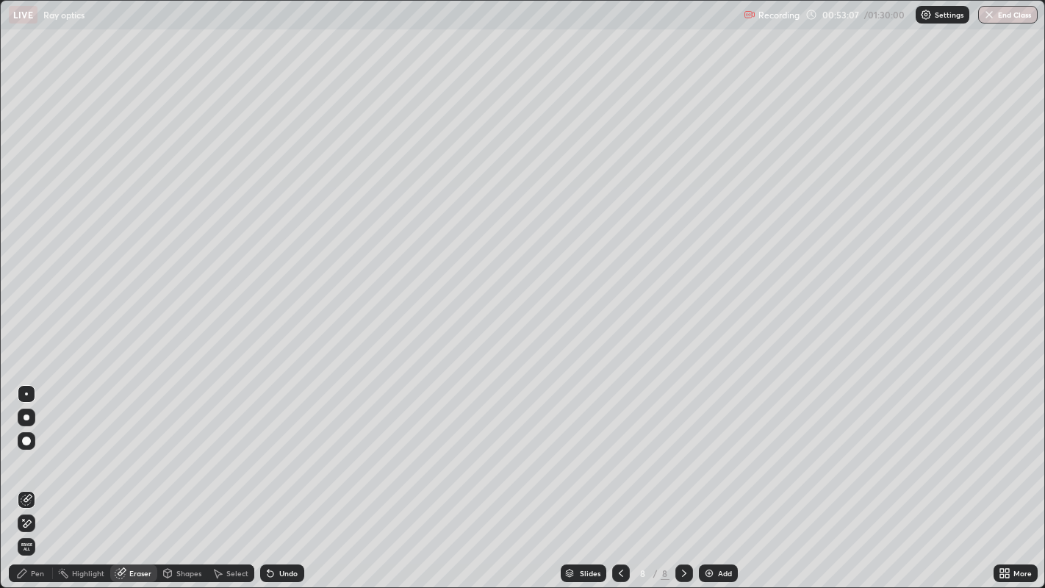
click at [38, 477] on div "Pen" at bounding box center [37, 572] width 13 height 7
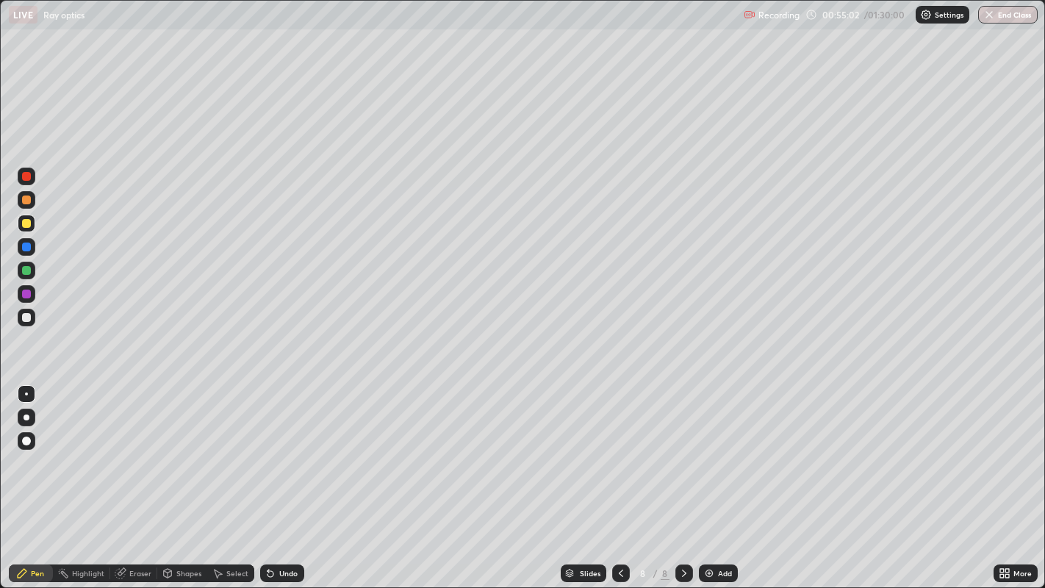
click at [286, 477] on div "Undo" at bounding box center [288, 572] width 18 height 7
click at [284, 477] on div "Undo" at bounding box center [288, 572] width 18 height 7
click at [185, 477] on div "Shapes" at bounding box center [188, 572] width 25 height 7
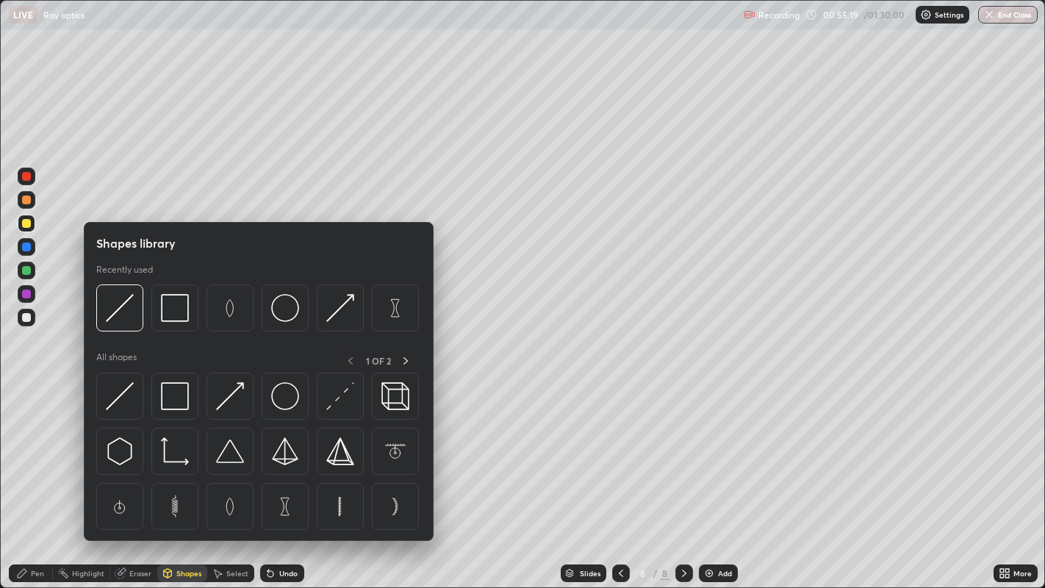
click at [141, 477] on div "Eraser" at bounding box center [140, 572] width 22 height 7
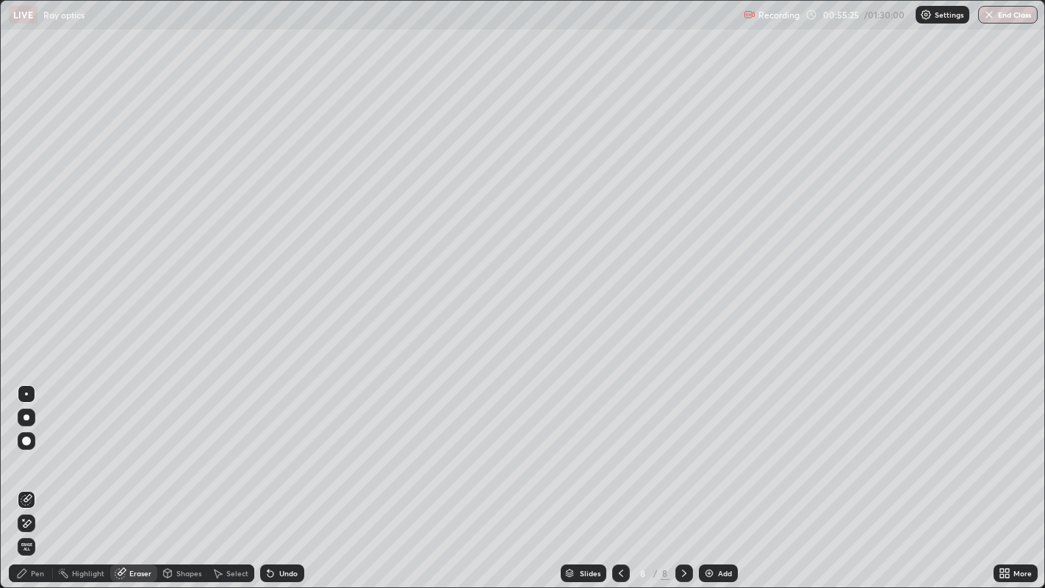
click at [37, 477] on div "Pen" at bounding box center [31, 573] width 44 height 18
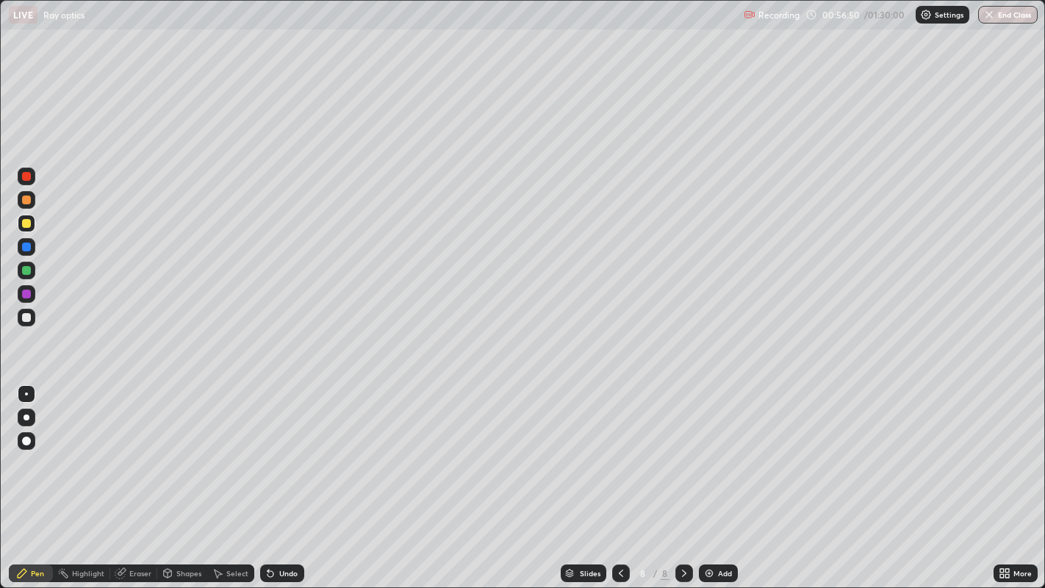
click at [286, 477] on div "Undo" at bounding box center [288, 572] width 18 height 7
click at [285, 477] on div "Undo" at bounding box center [288, 572] width 18 height 7
click at [282, 477] on div "Undo" at bounding box center [288, 572] width 18 height 7
click at [282, 477] on div "Undo" at bounding box center [282, 573] width 44 height 18
click at [29, 200] on div at bounding box center [26, 199] width 9 height 9
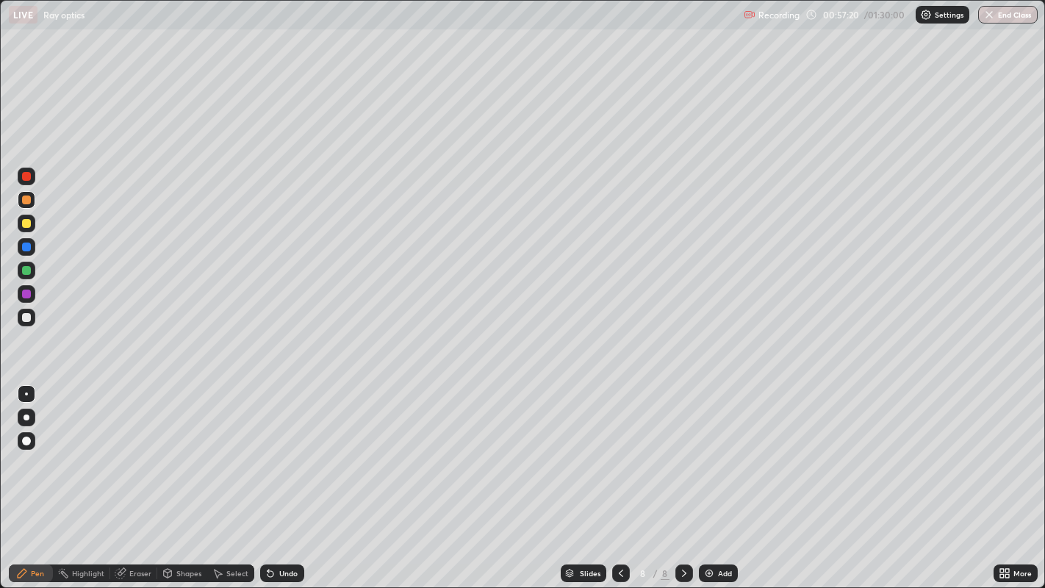
click at [284, 477] on div "Undo" at bounding box center [288, 572] width 18 height 7
click at [283, 477] on div "Undo" at bounding box center [288, 572] width 18 height 7
click at [282, 477] on div "Undo" at bounding box center [288, 572] width 18 height 7
click at [284, 477] on div "Undo" at bounding box center [288, 572] width 18 height 7
click at [138, 477] on div "Eraser" at bounding box center [140, 572] width 22 height 7
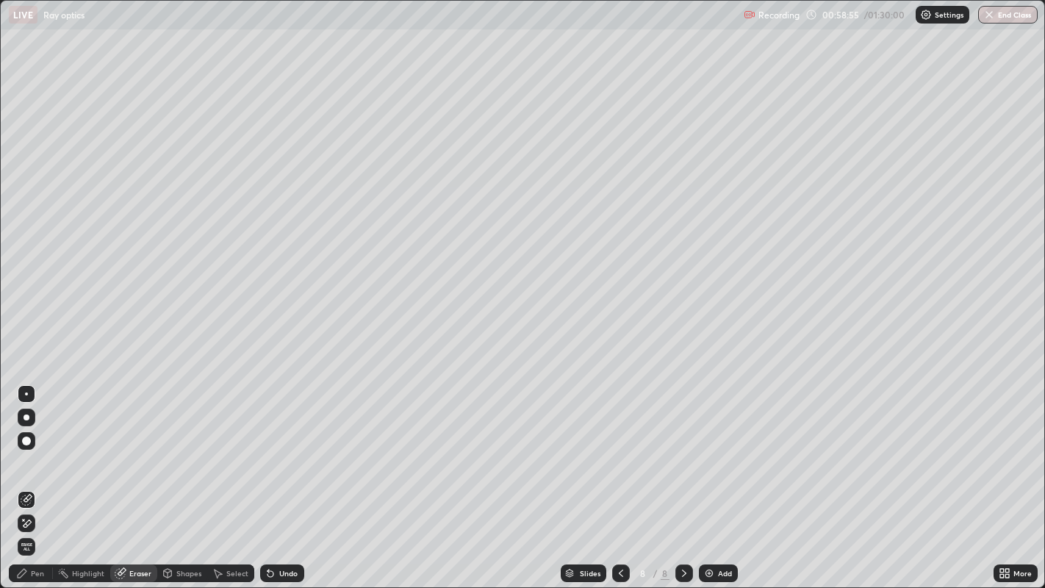
click at [40, 477] on div "Pen" at bounding box center [31, 573] width 44 height 18
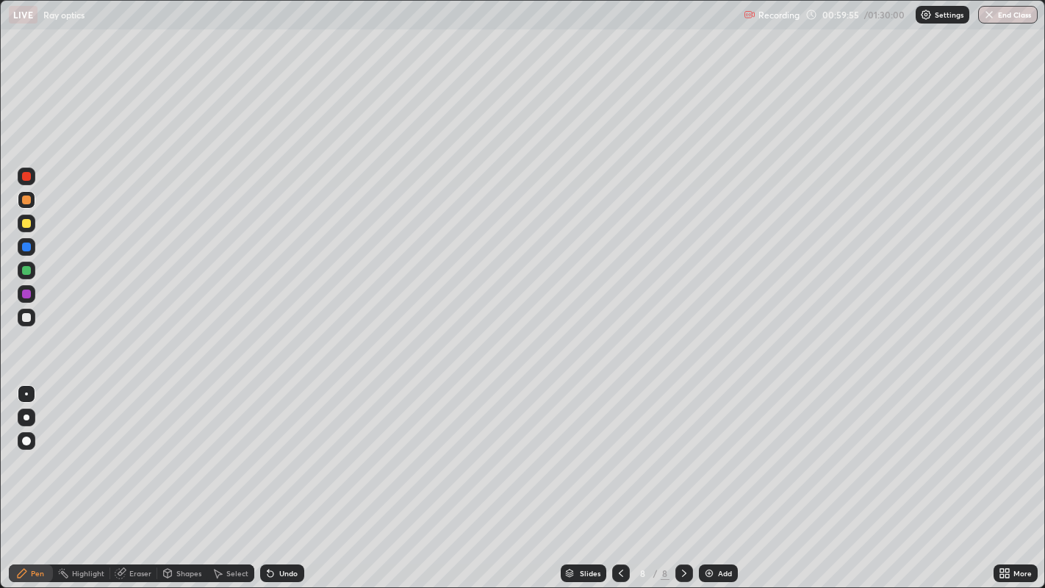
click at [237, 477] on div "Select" at bounding box center [230, 573] width 47 height 18
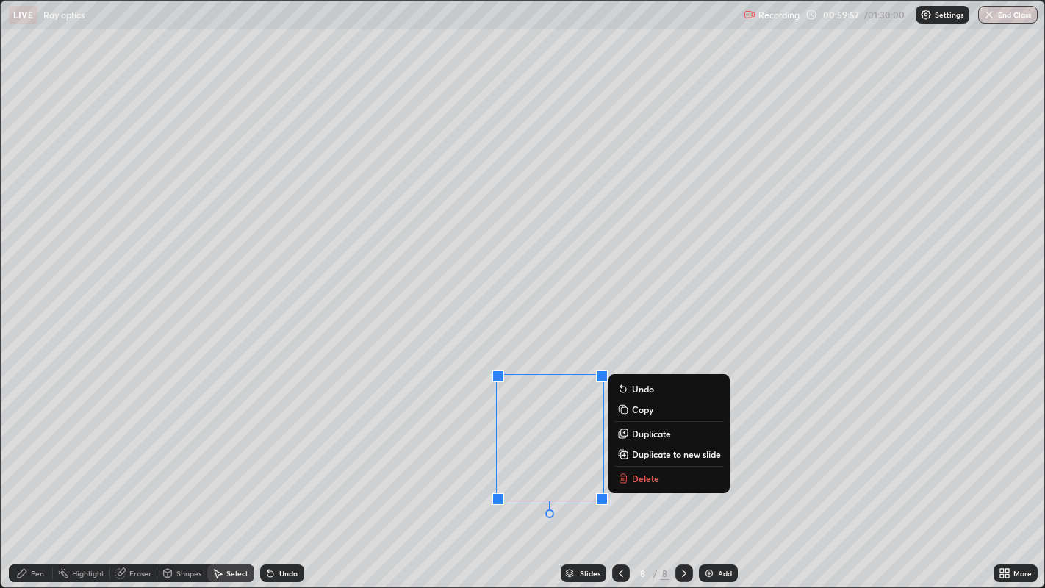
click at [644, 477] on p "Delete" at bounding box center [645, 478] width 27 height 12
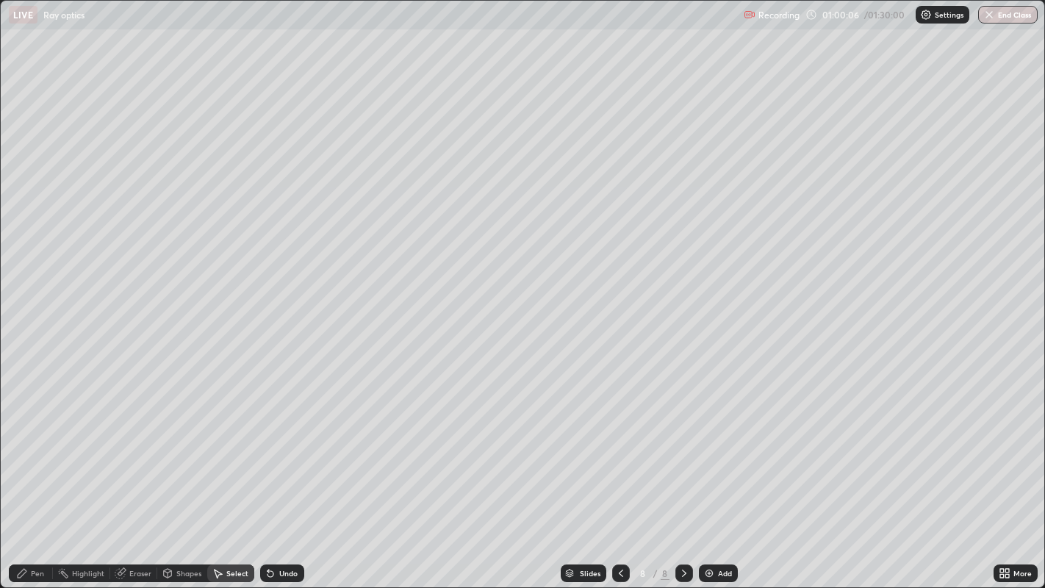
click at [40, 477] on div "Pen" at bounding box center [37, 572] width 13 height 7
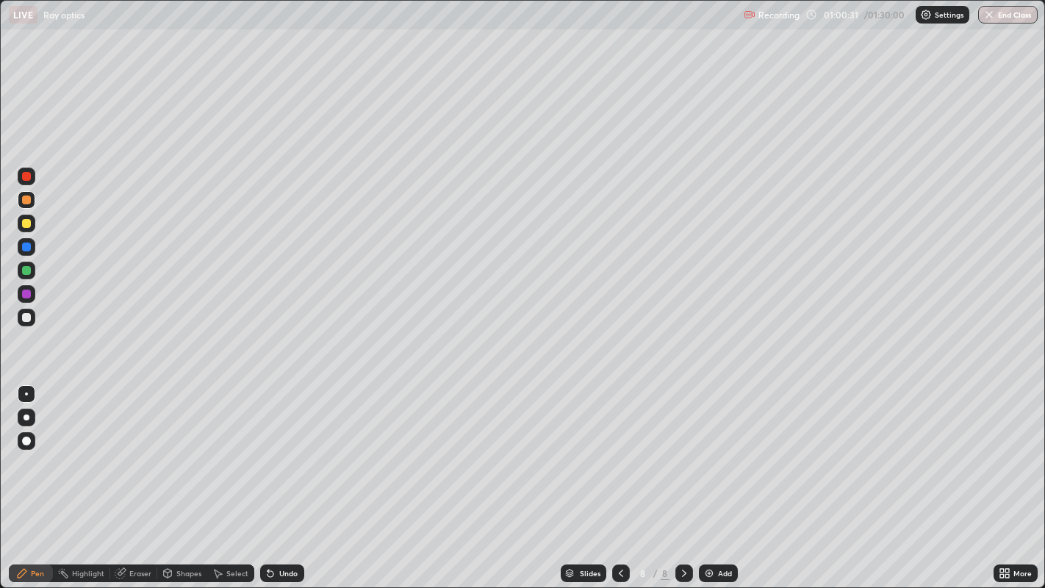
click at [295, 477] on div "Undo" at bounding box center [288, 572] width 18 height 7
click at [289, 477] on div "Undo" at bounding box center [288, 572] width 18 height 7
click at [682, 477] on icon at bounding box center [684, 573] width 12 height 12
click at [723, 477] on div "Add" at bounding box center [725, 572] width 14 height 7
click at [27, 223] on div at bounding box center [26, 223] width 9 height 9
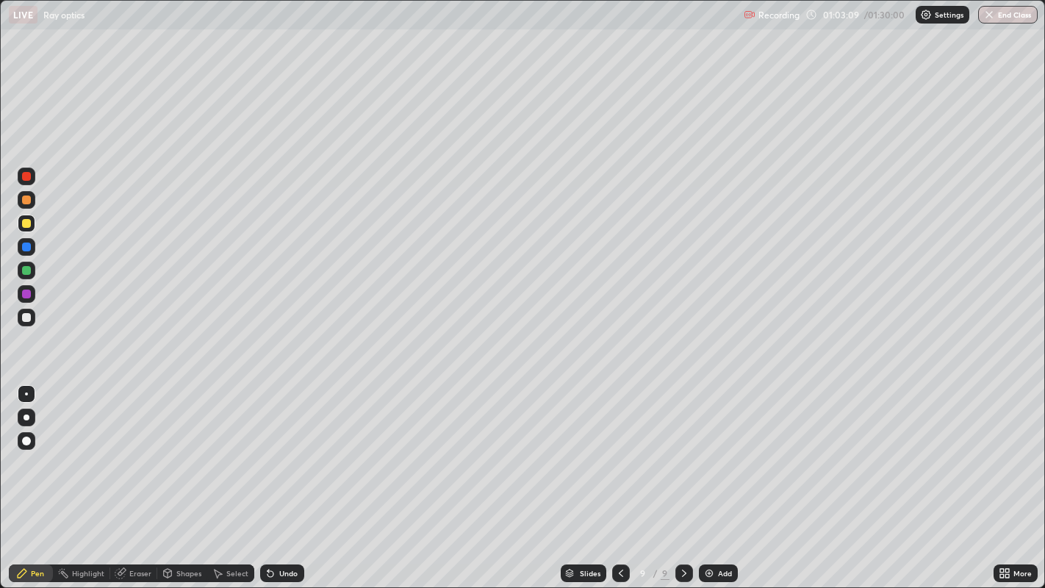
click at [284, 477] on div "Undo" at bounding box center [288, 572] width 18 height 7
click at [28, 203] on div at bounding box center [26, 199] width 9 height 9
click at [29, 316] on div at bounding box center [26, 317] width 9 height 9
click at [279, 477] on div "Undo" at bounding box center [288, 572] width 18 height 7
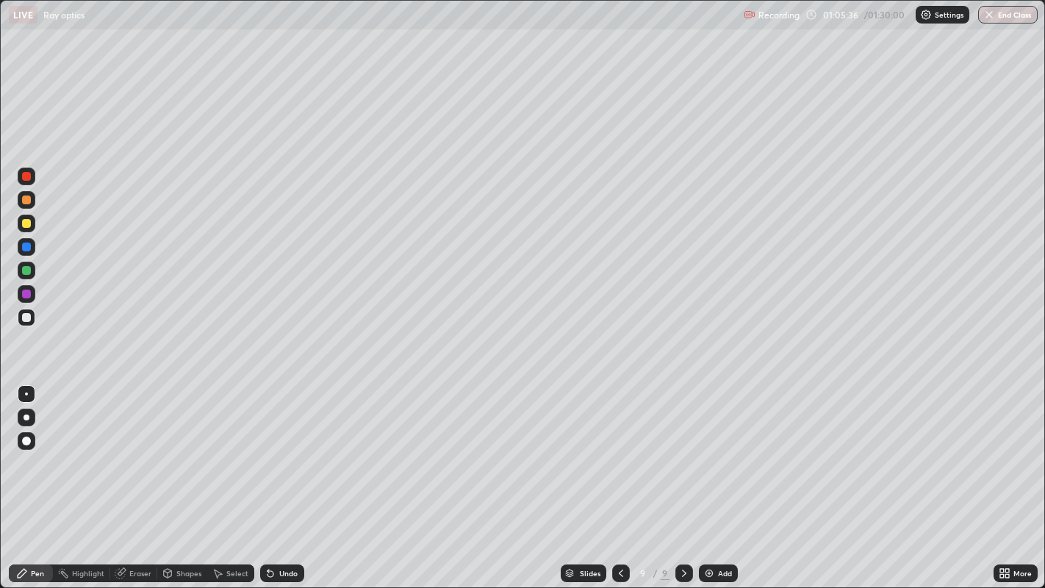
click at [279, 477] on div "Undo" at bounding box center [288, 572] width 18 height 7
click at [279, 477] on div "Undo" at bounding box center [282, 573] width 44 height 18
click at [282, 477] on div "Undo" at bounding box center [282, 573] width 44 height 18
click at [29, 248] on div at bounding box center [26, 246] width 9 height 9
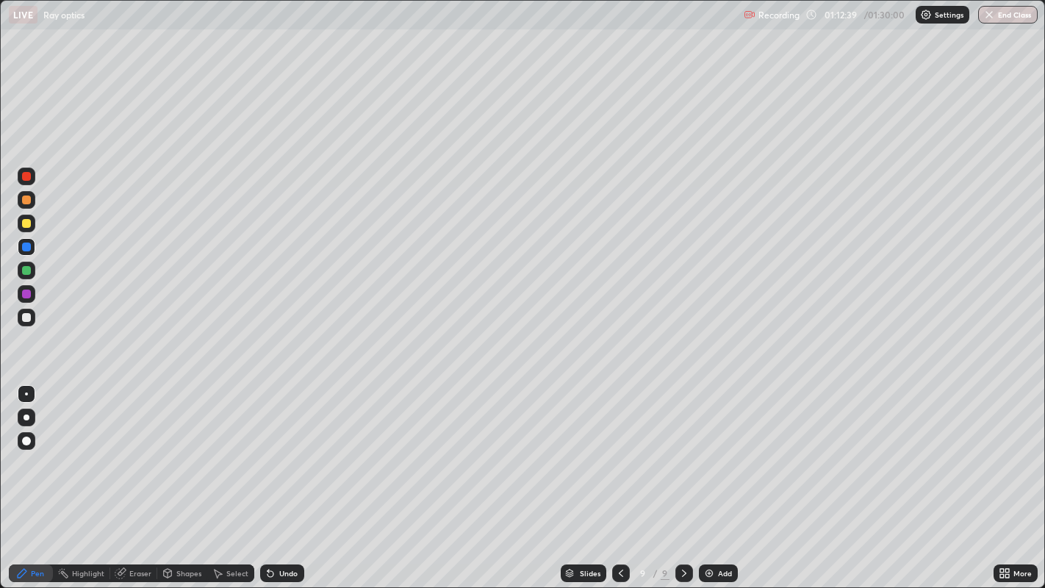
click at [987, 10] on img "button" at bounding box center [989, 15] width 12 height 12
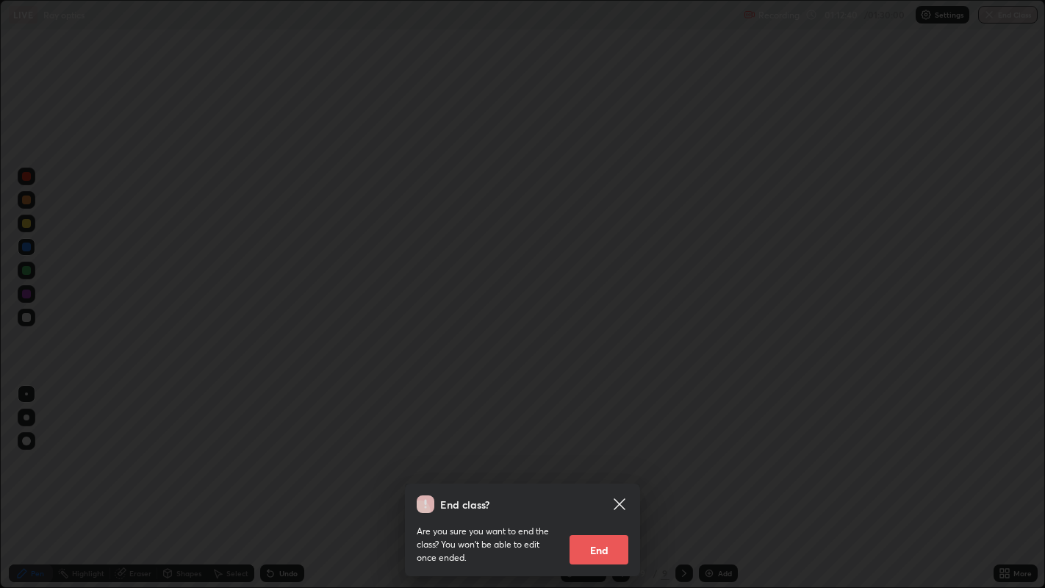
click at [593, 477] on button "End" at bounding box center [598, 549] width 59 height 29
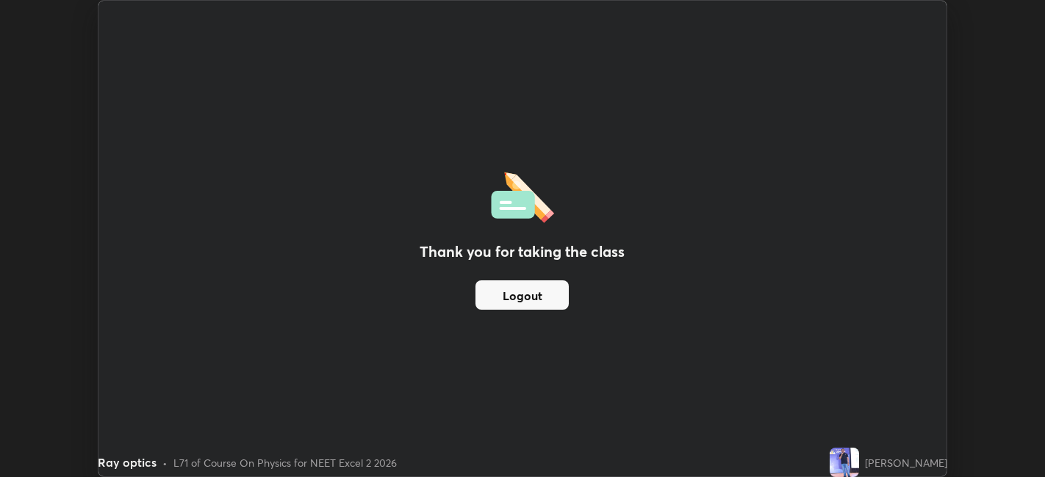
scroll to position [72977, 72409]
